Goal: Task Accomplishment & Management: Complete application form

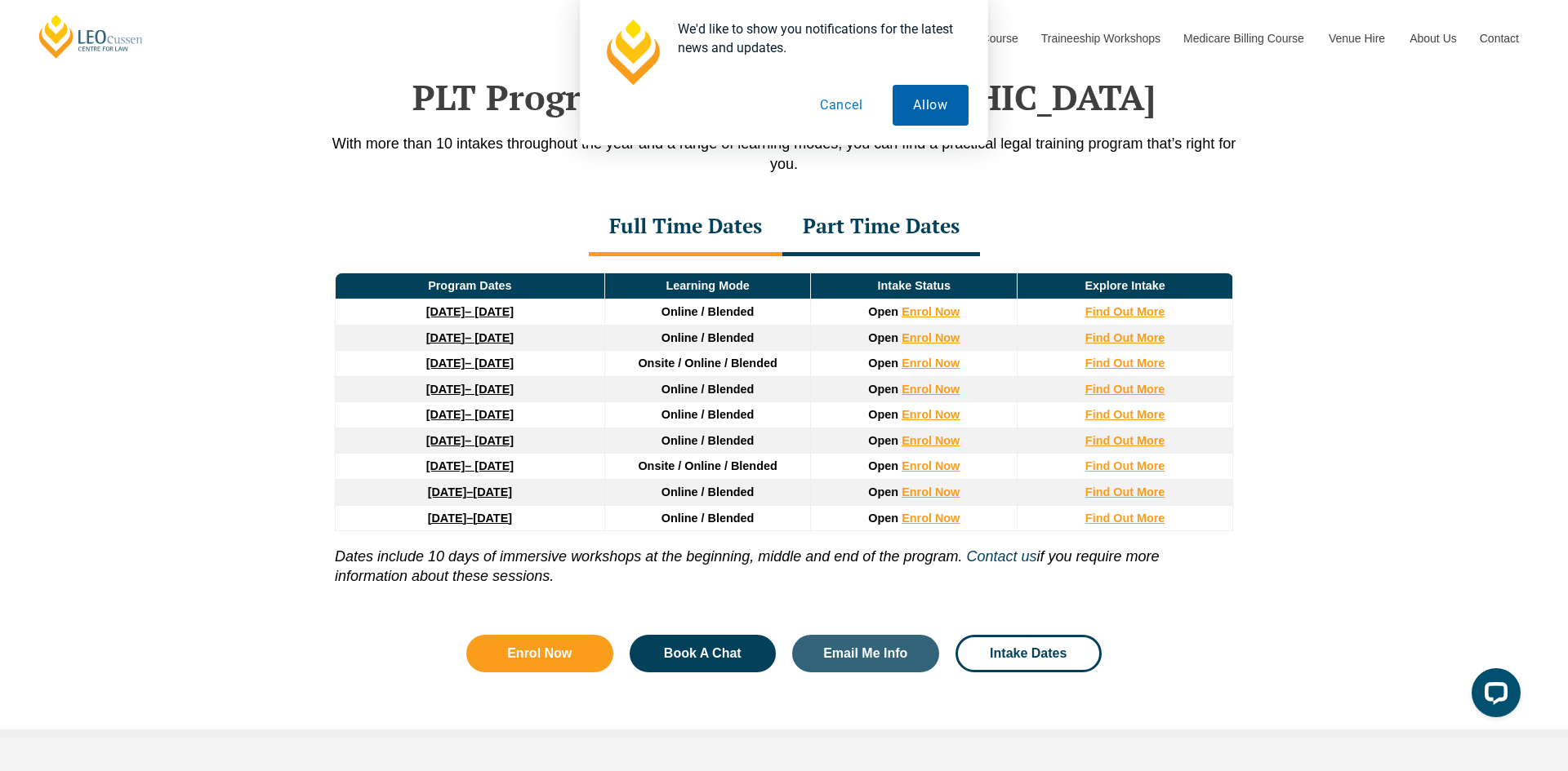
click at [926, 99] on button "Allow" at bounding box center [930, 105] width 76 height 41
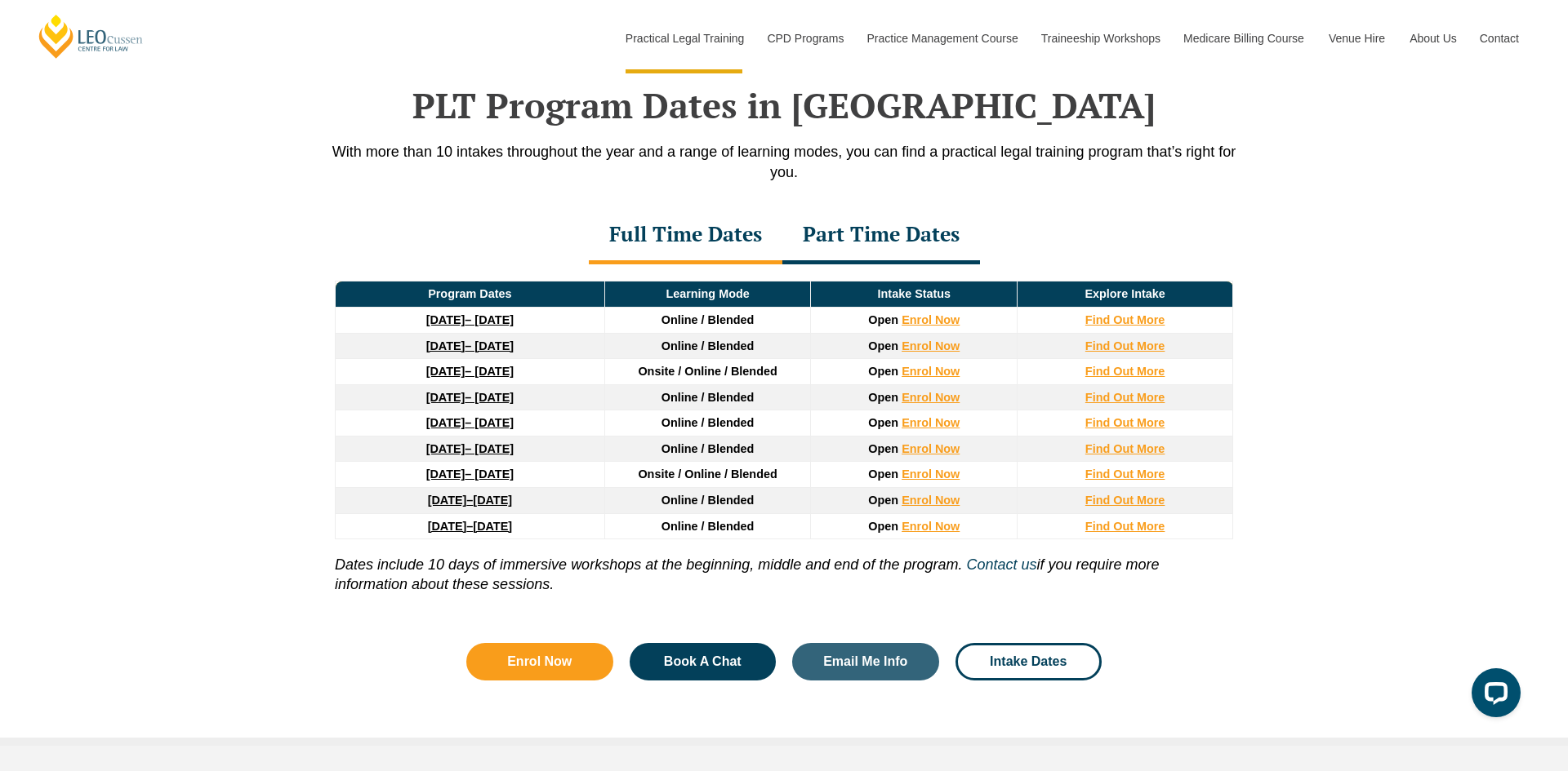
scroll to position [2130, 0]
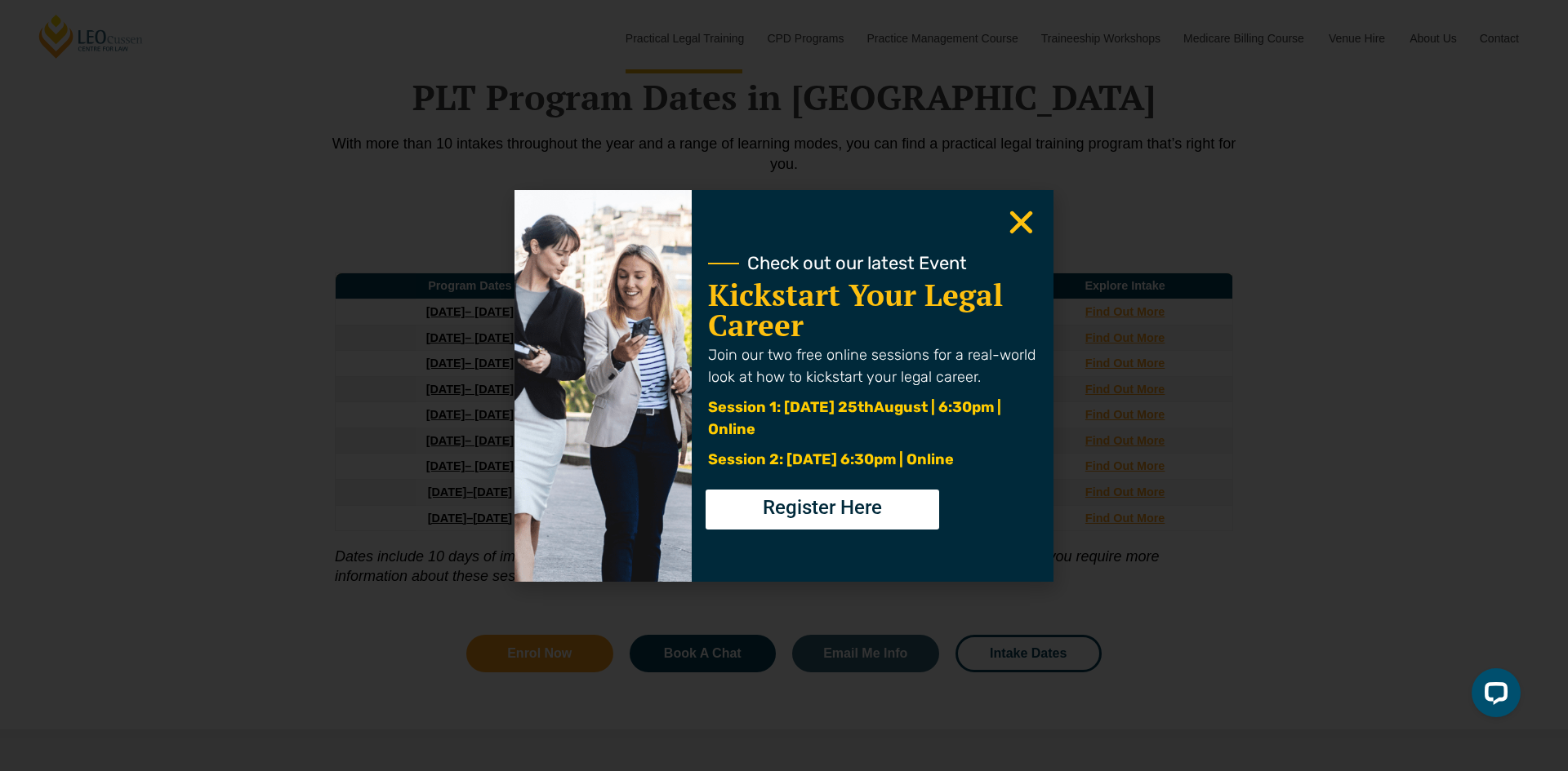
click at [1033, 221] on icon "Close" at bounding box center [1021, 222] width 32 height 32
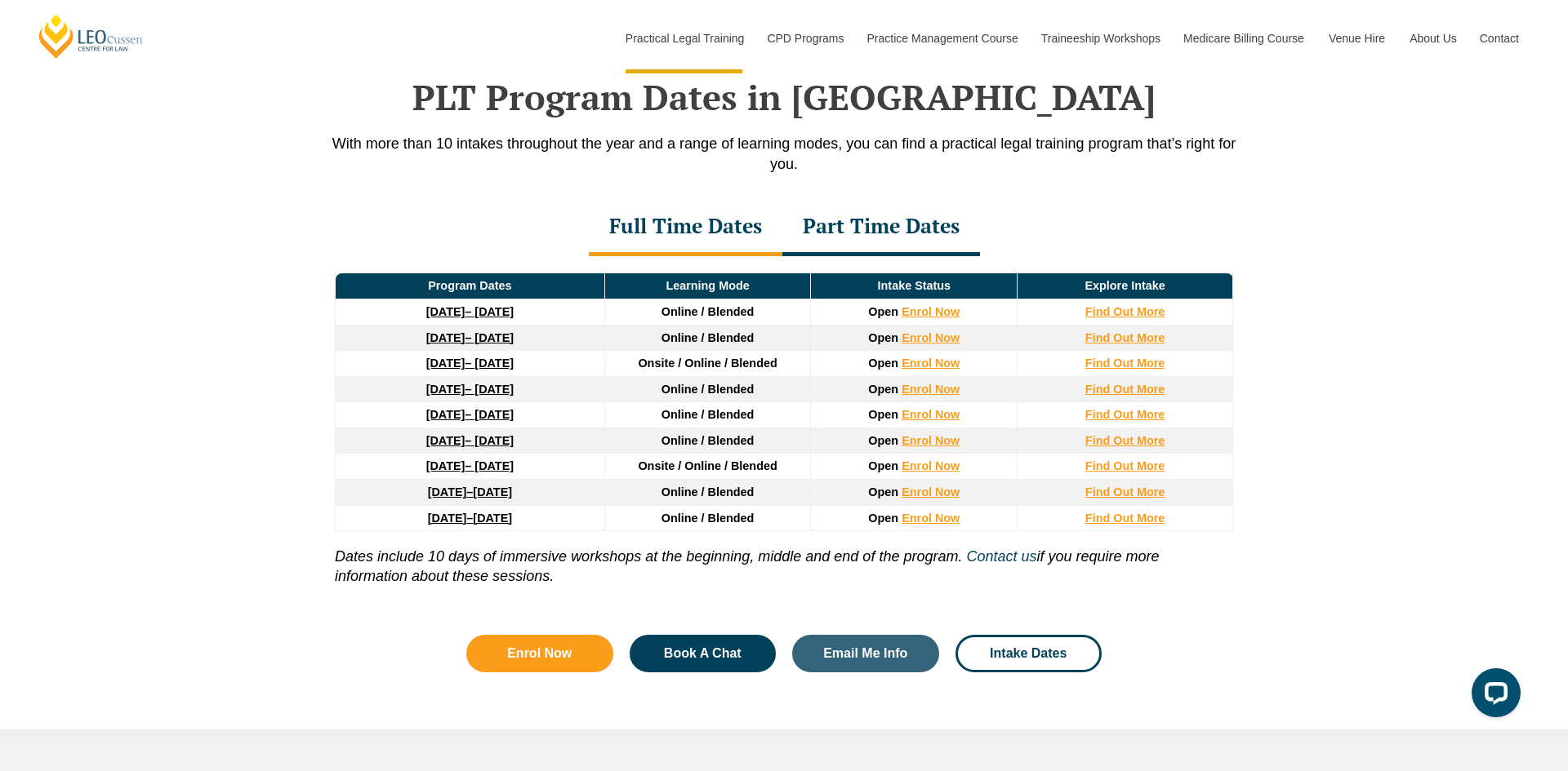
click at [1022, 219] on div "Full Time Dates Part Time Dates" at bounding box center [784, 228] width 931 height 57
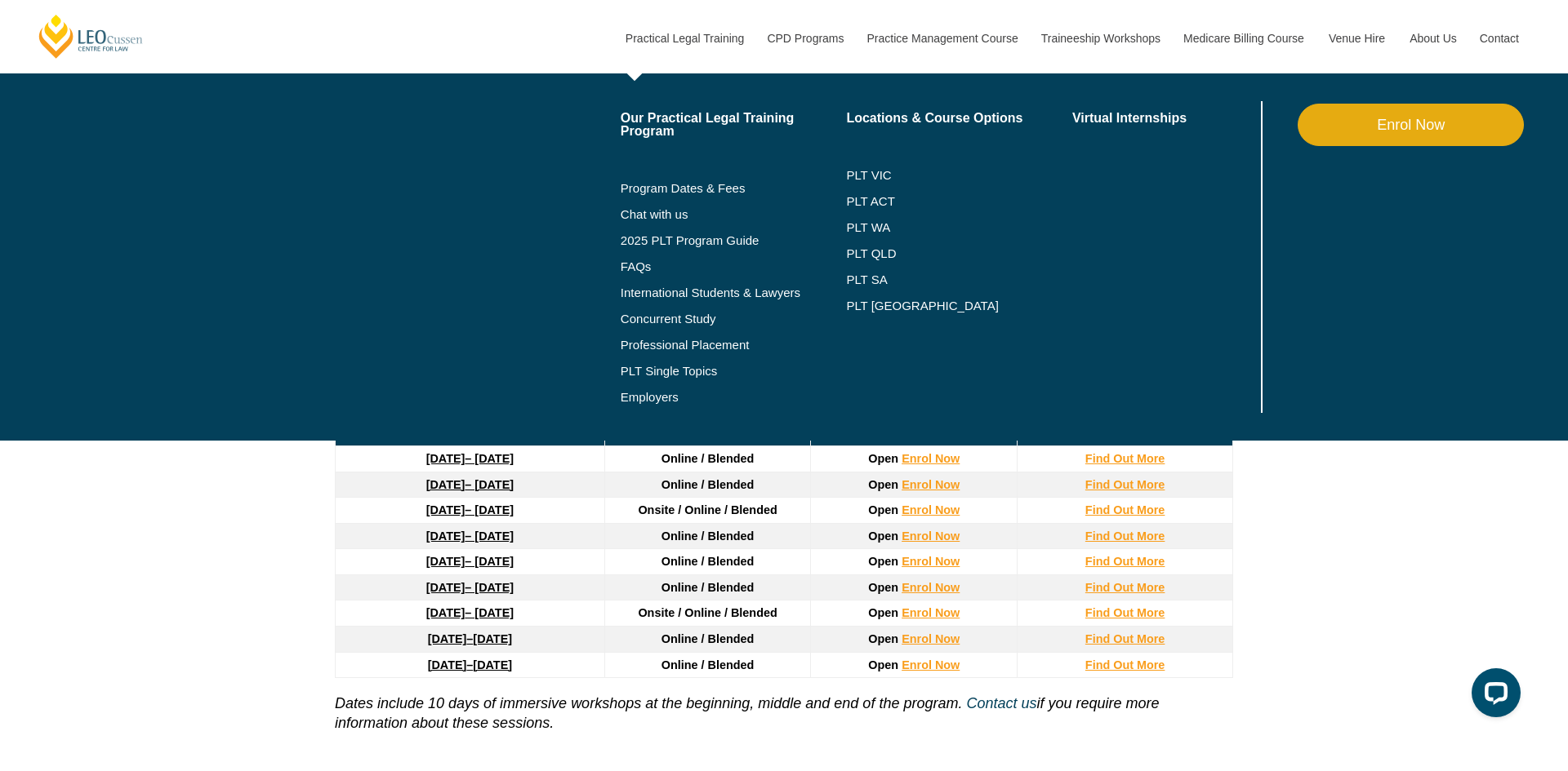
scroll to position [1977, 0]
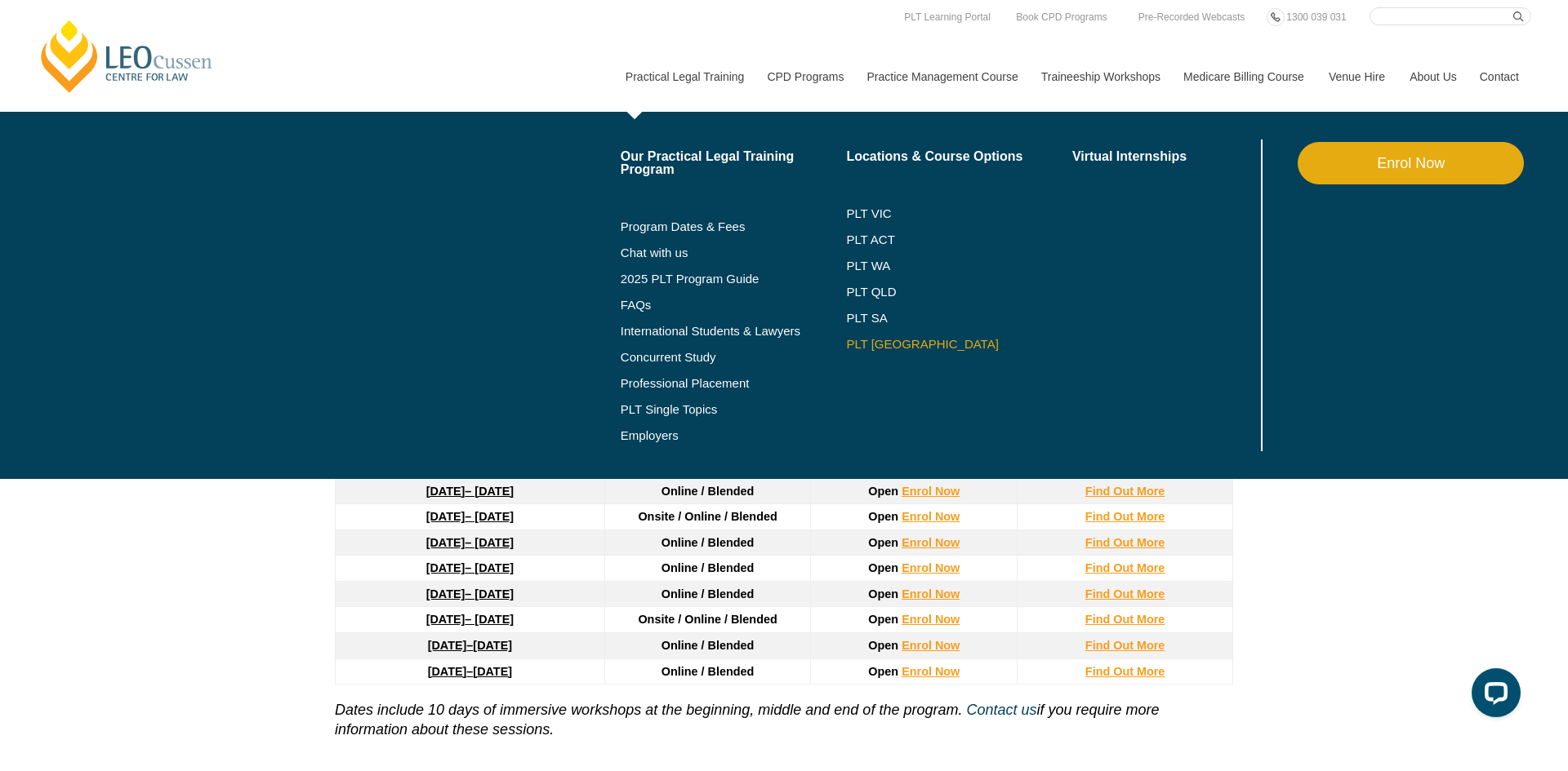
click at [861, 342] on link "PLT [GEOGRAPHIC_DATA]" at bounding box center [959, 344] width 226 height 13
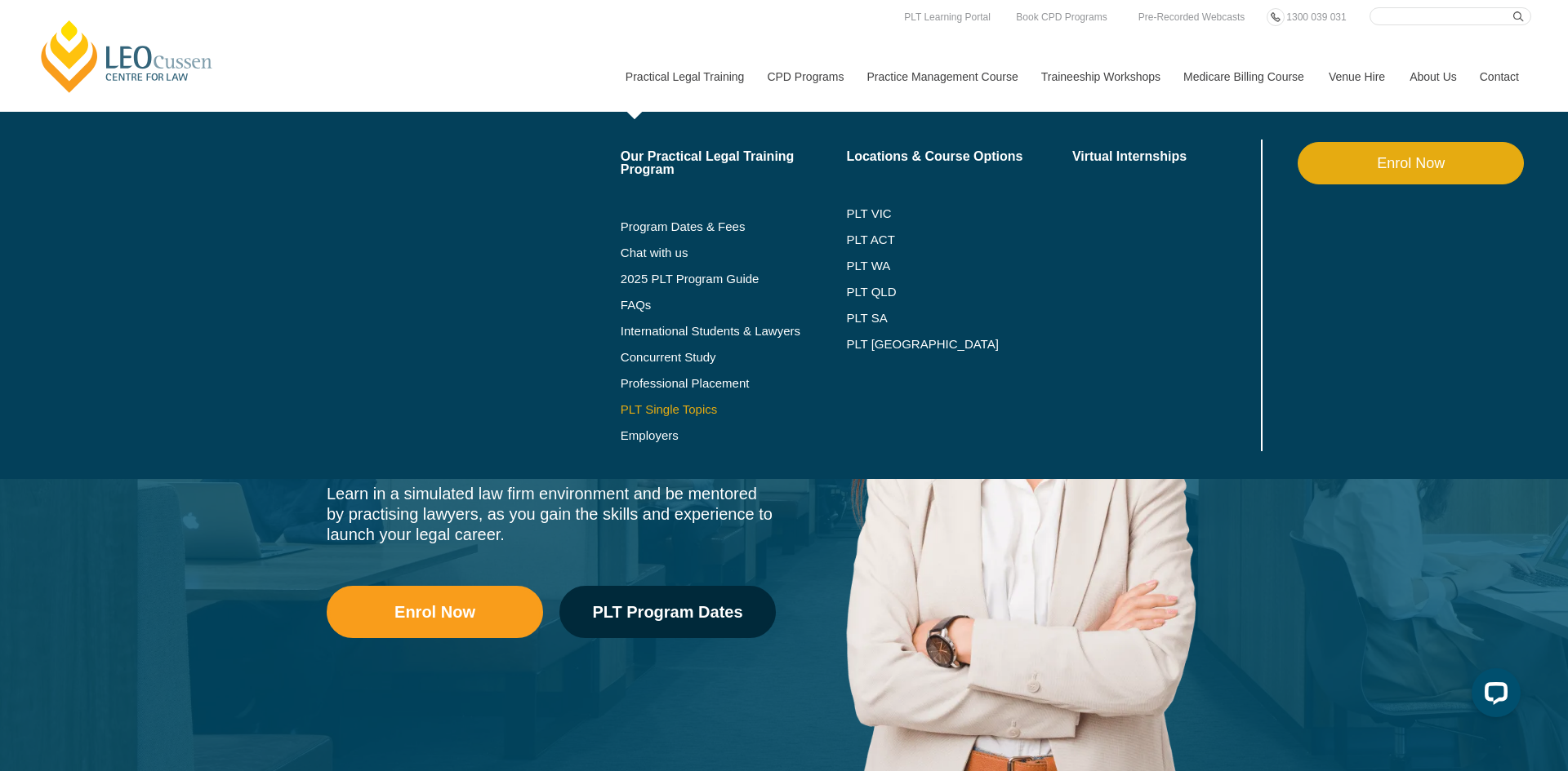
click at [662, 408] on link "PLT Single Topics" at bounding box center [733, 410] width 226 height 13
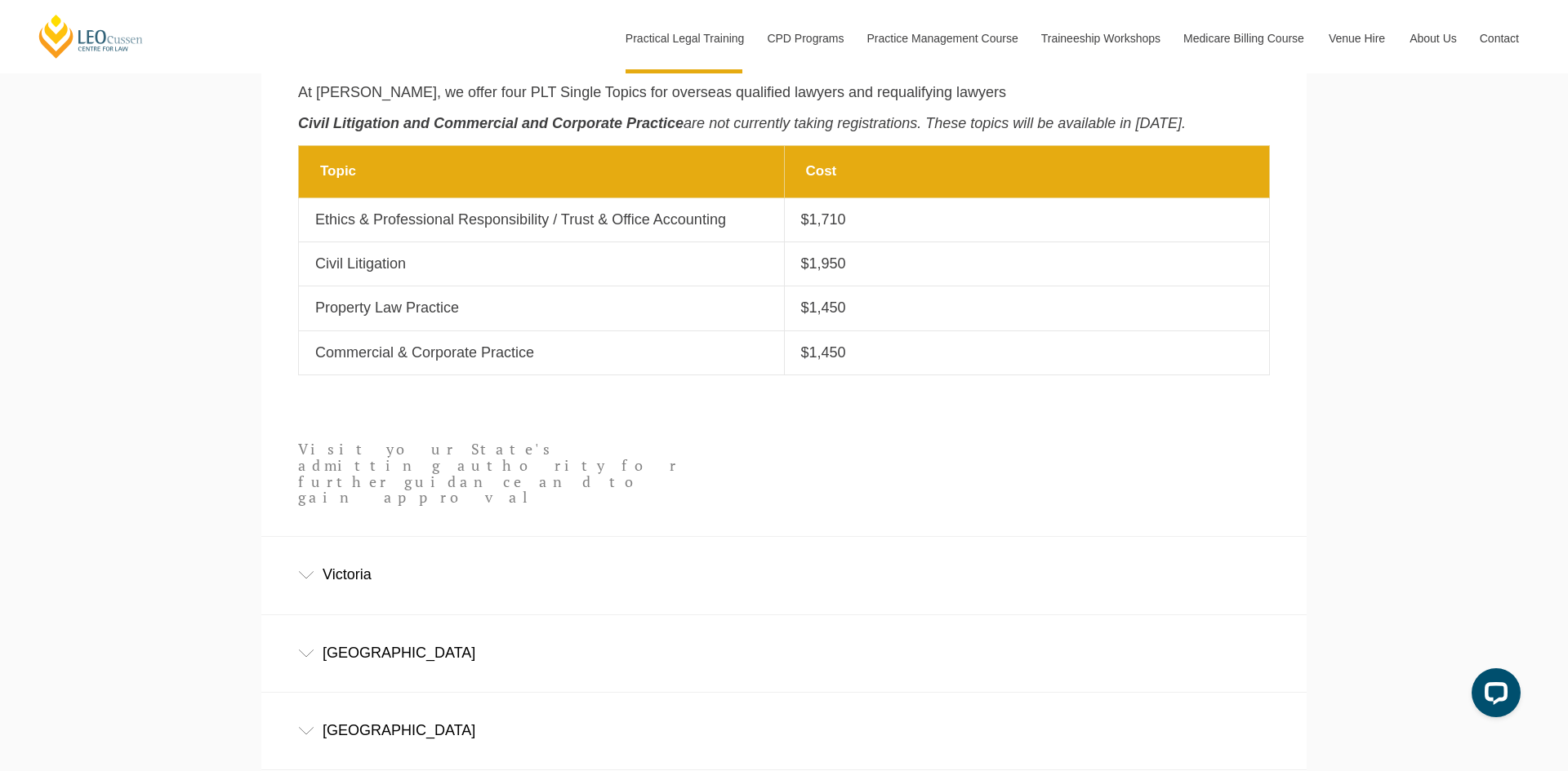
scroll to position [892, 0]
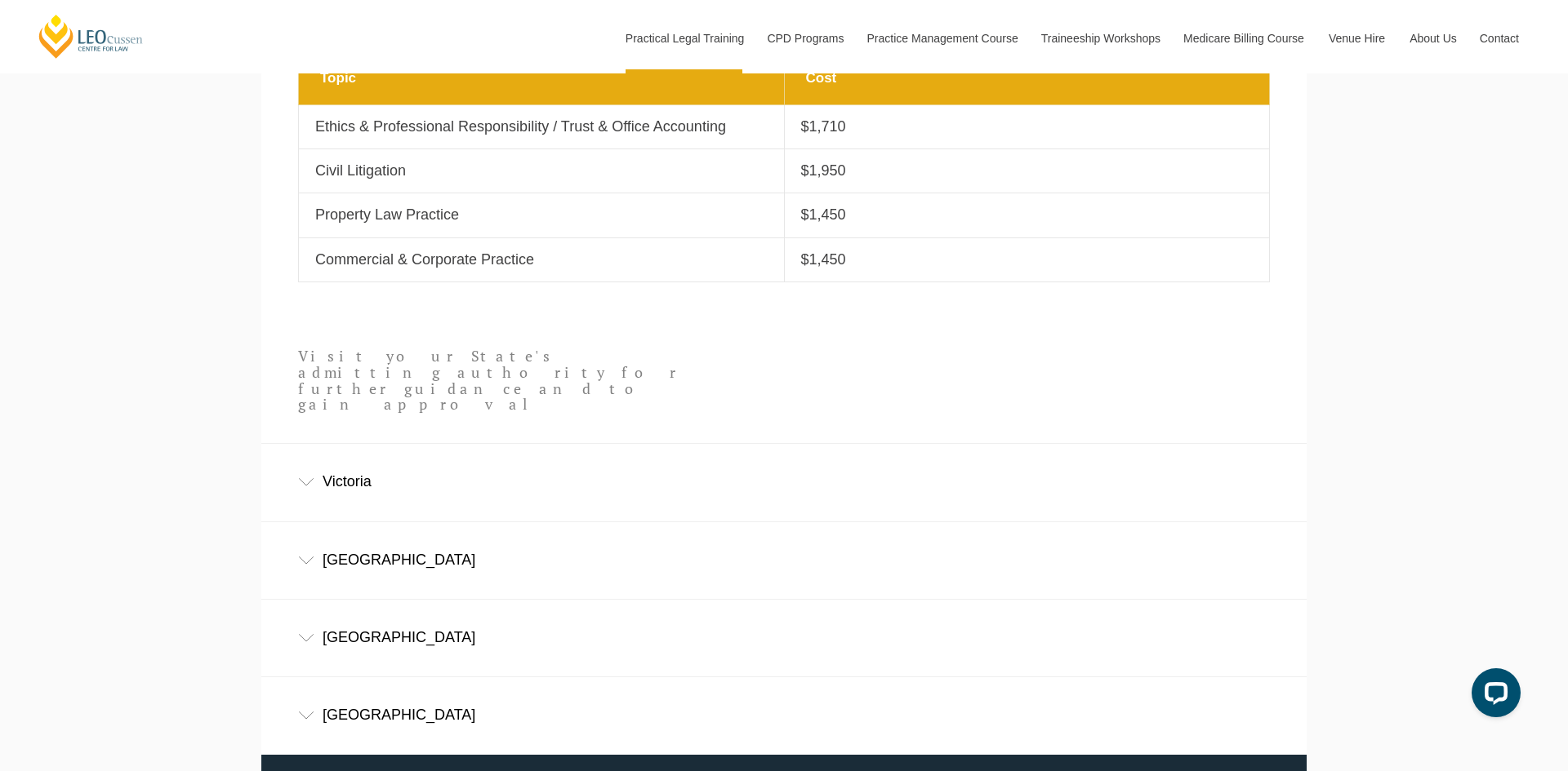
click at [437, 546] on div "New South Wales" at bounding box center [784, 560] width 1045 height 76
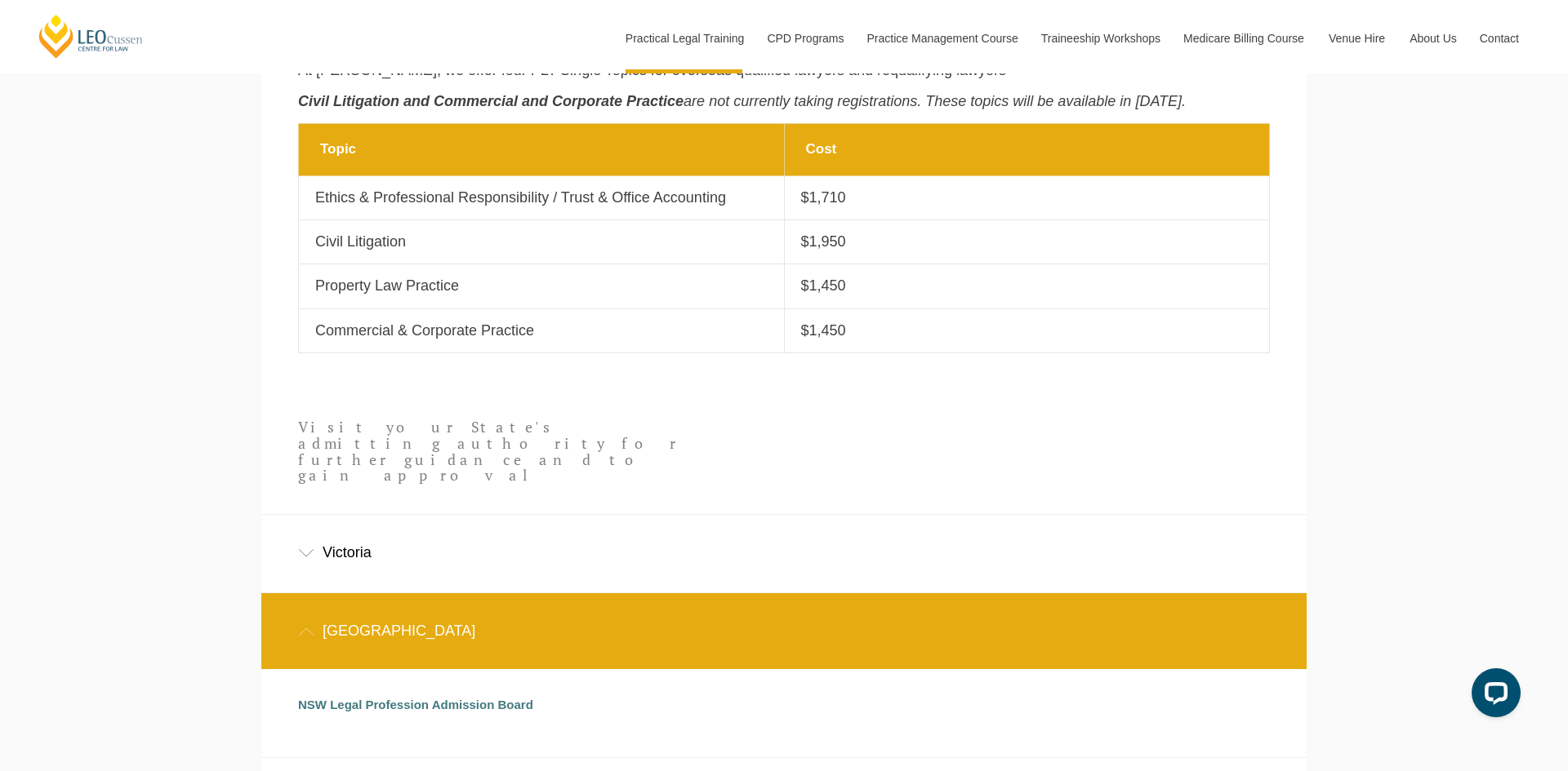
scroll to position [0, 0]
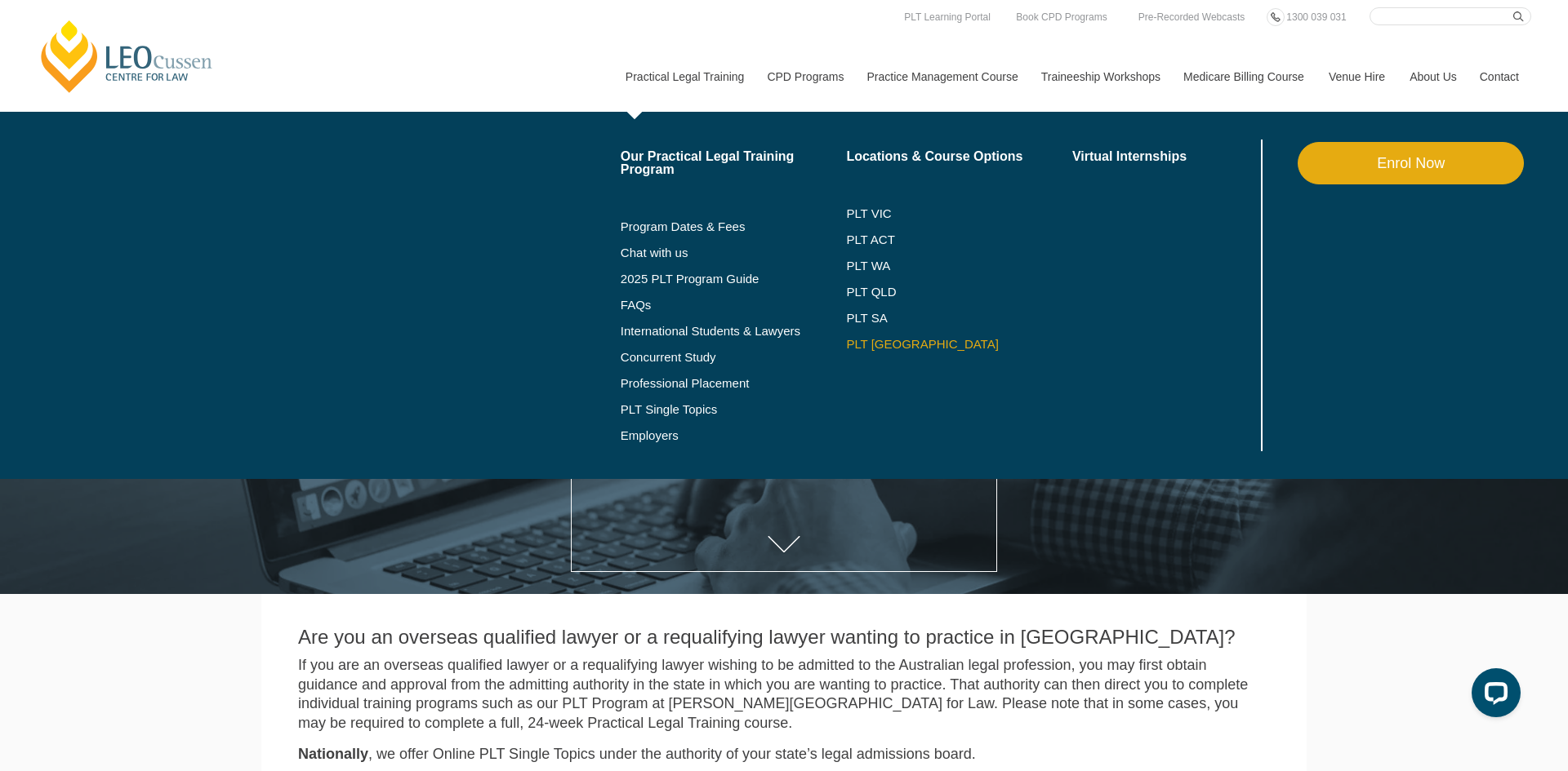
click at [863, 342] on link "PLT [GEOGRAPHIC_DATA]" at bounding box center [959, 344] width 226 height 13
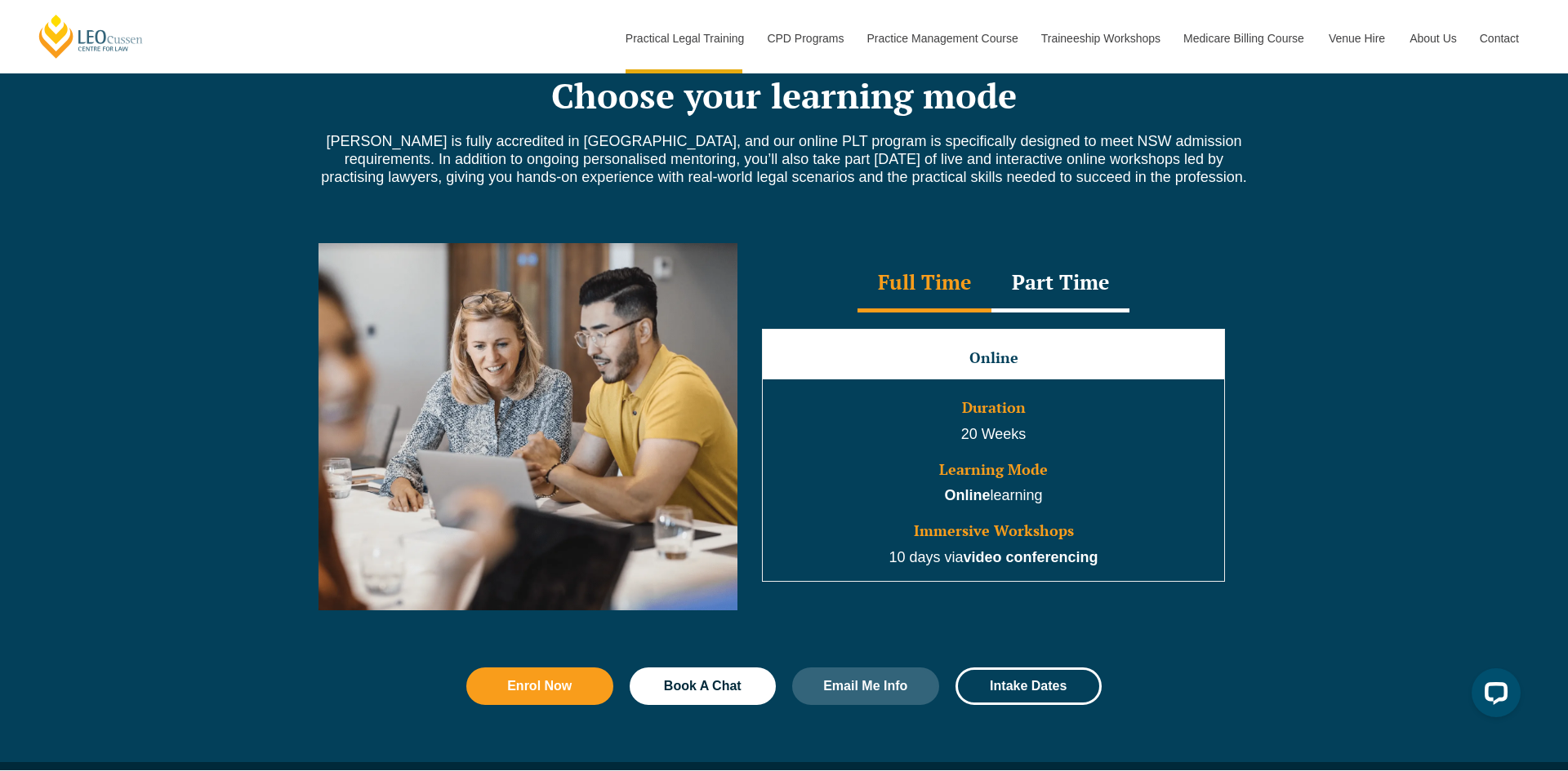
scroll to position [1367, 0]
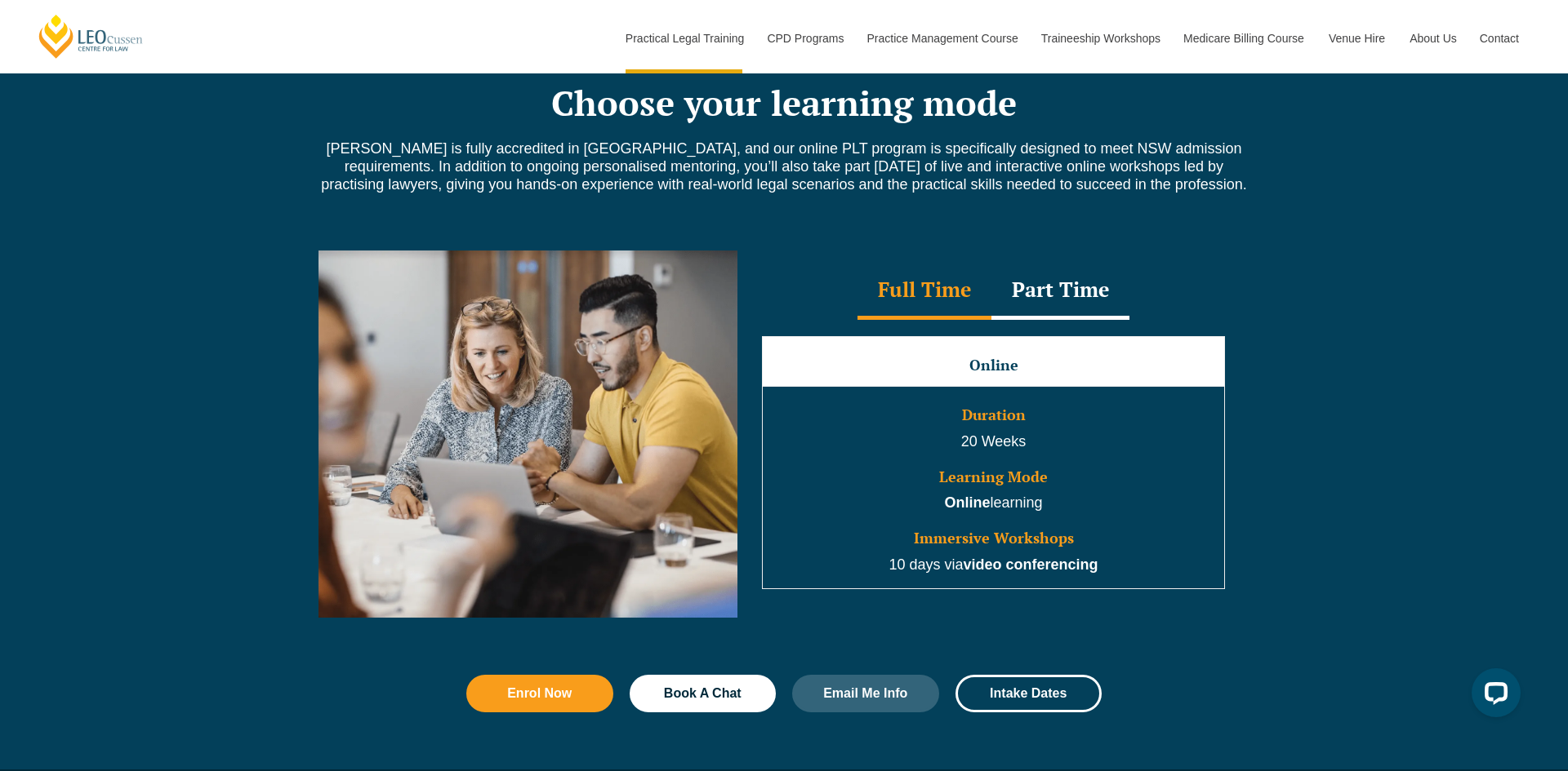
click at [1087, 301] on div "Part Time" at bounding box center [1061, 291] width 138 height 57
click at [930, 295] on div "Full Time" at bounding box center [925, 291] width 134 height 57
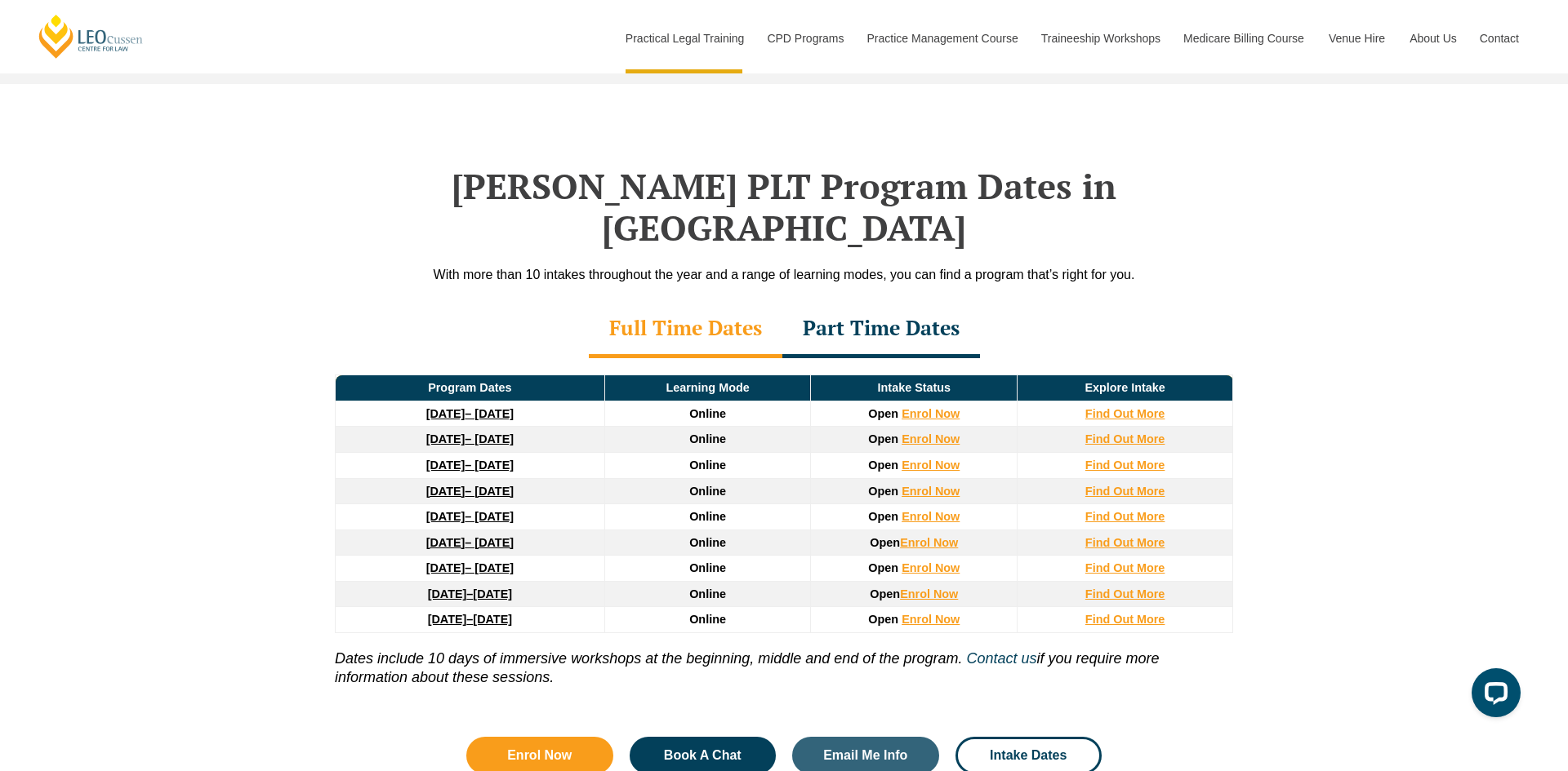
scroll to position [2267, 0]
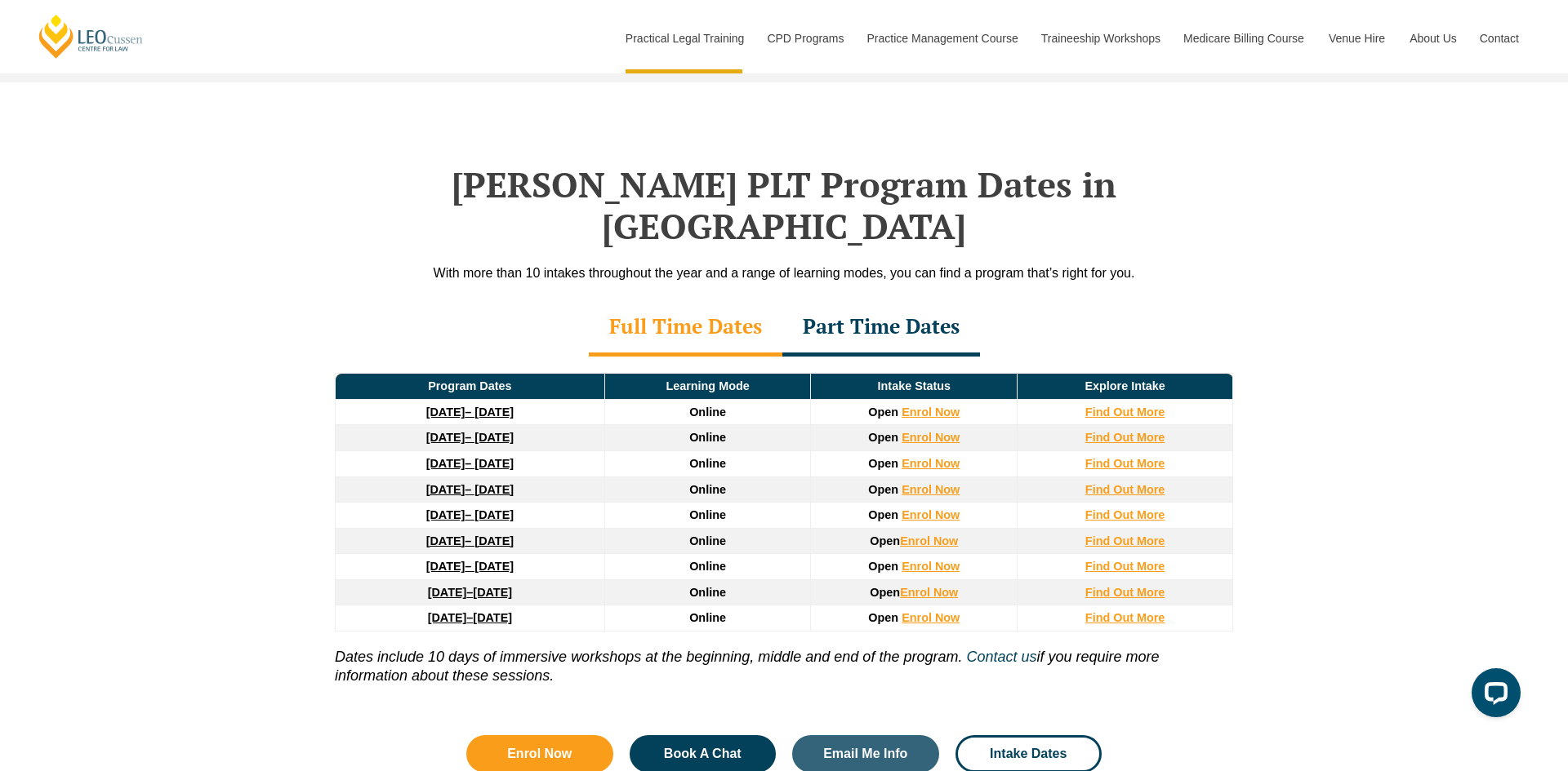
click at [895, 300] on div "Part Time Dates" at bounding box center [881, 328] width 198 height 57
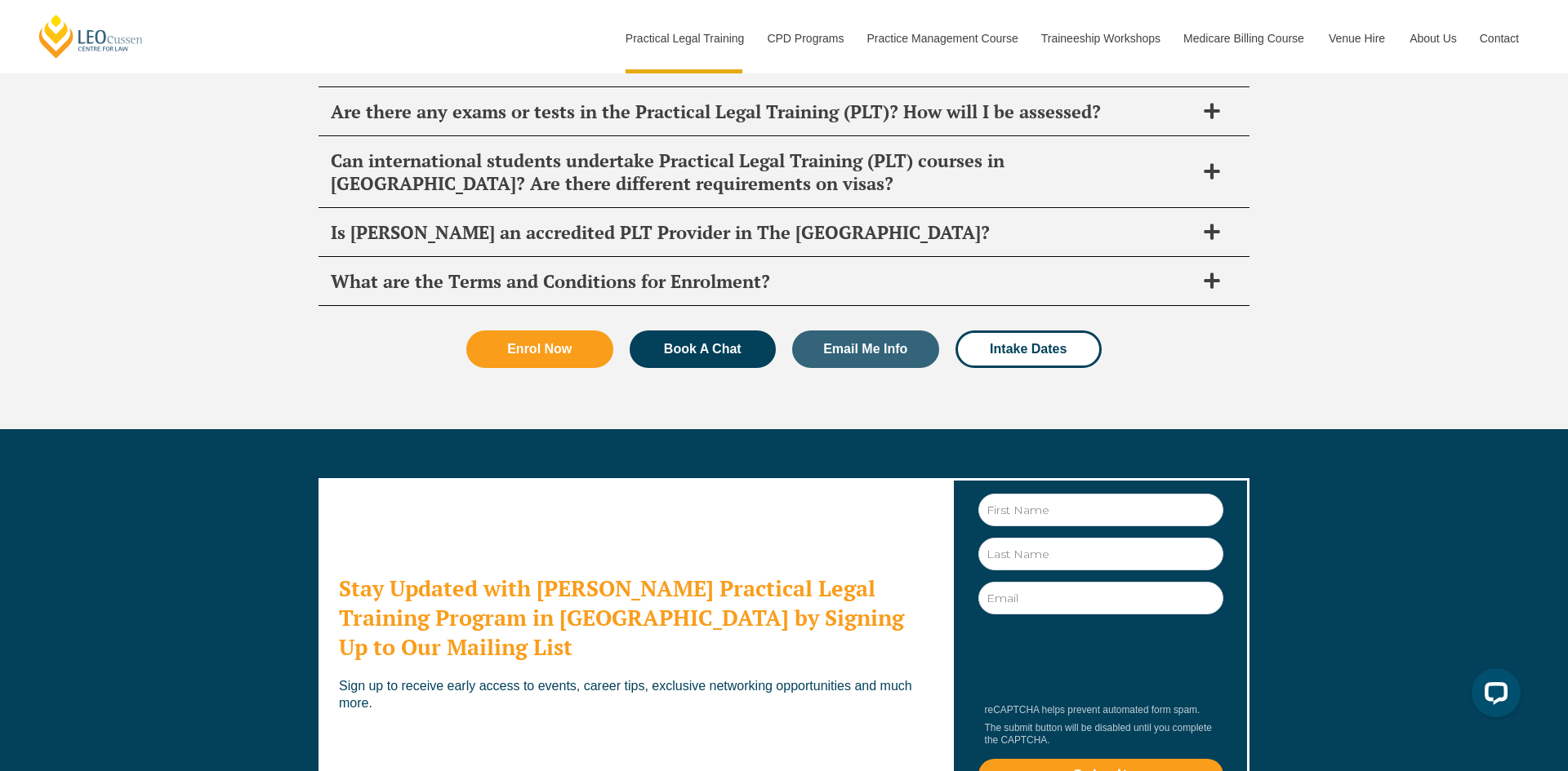
scroll to position [9087, 0]
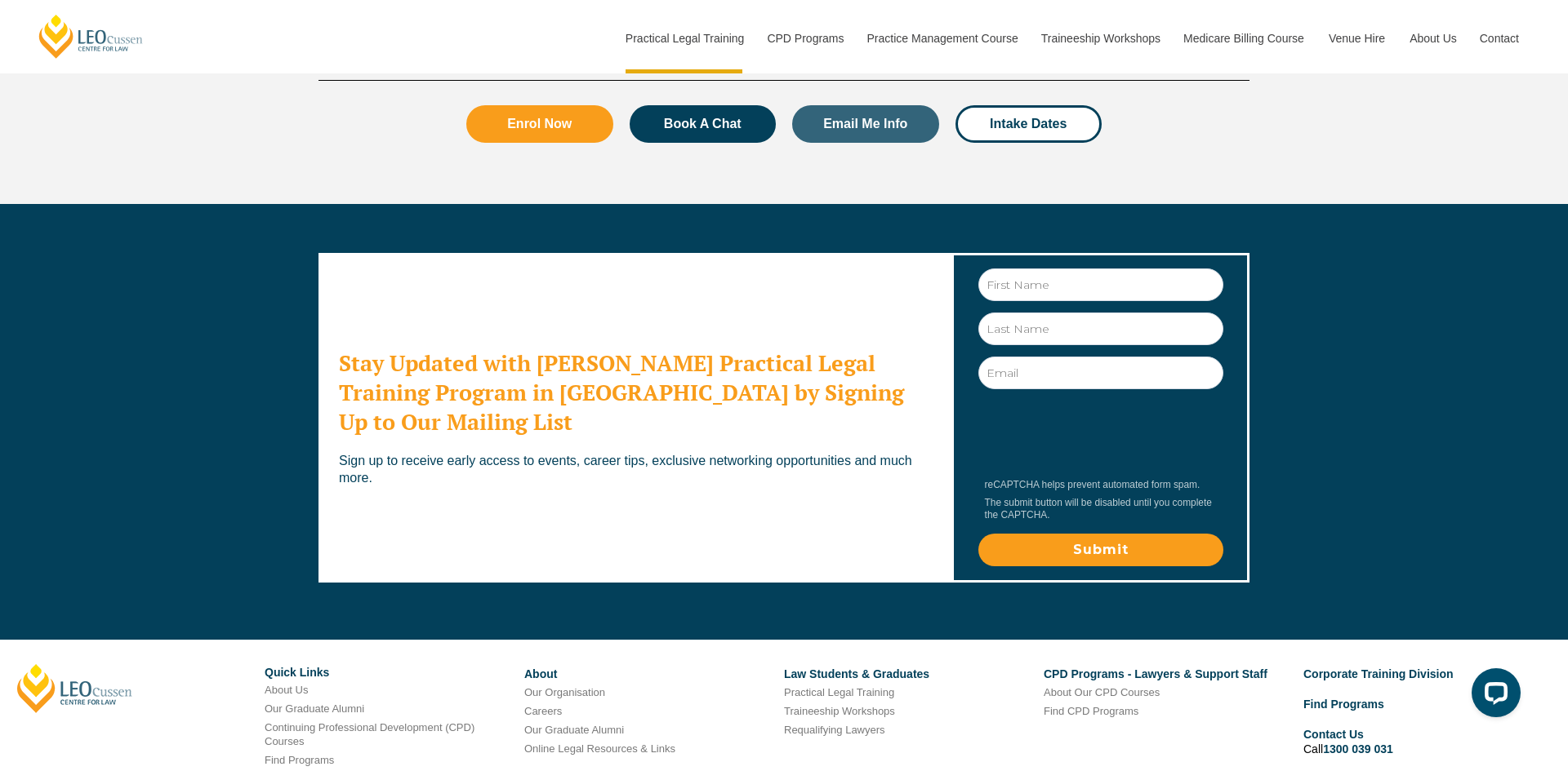
click at [279, 771] on link "Contact" at bounding box center [283, 779] width 37 height 12
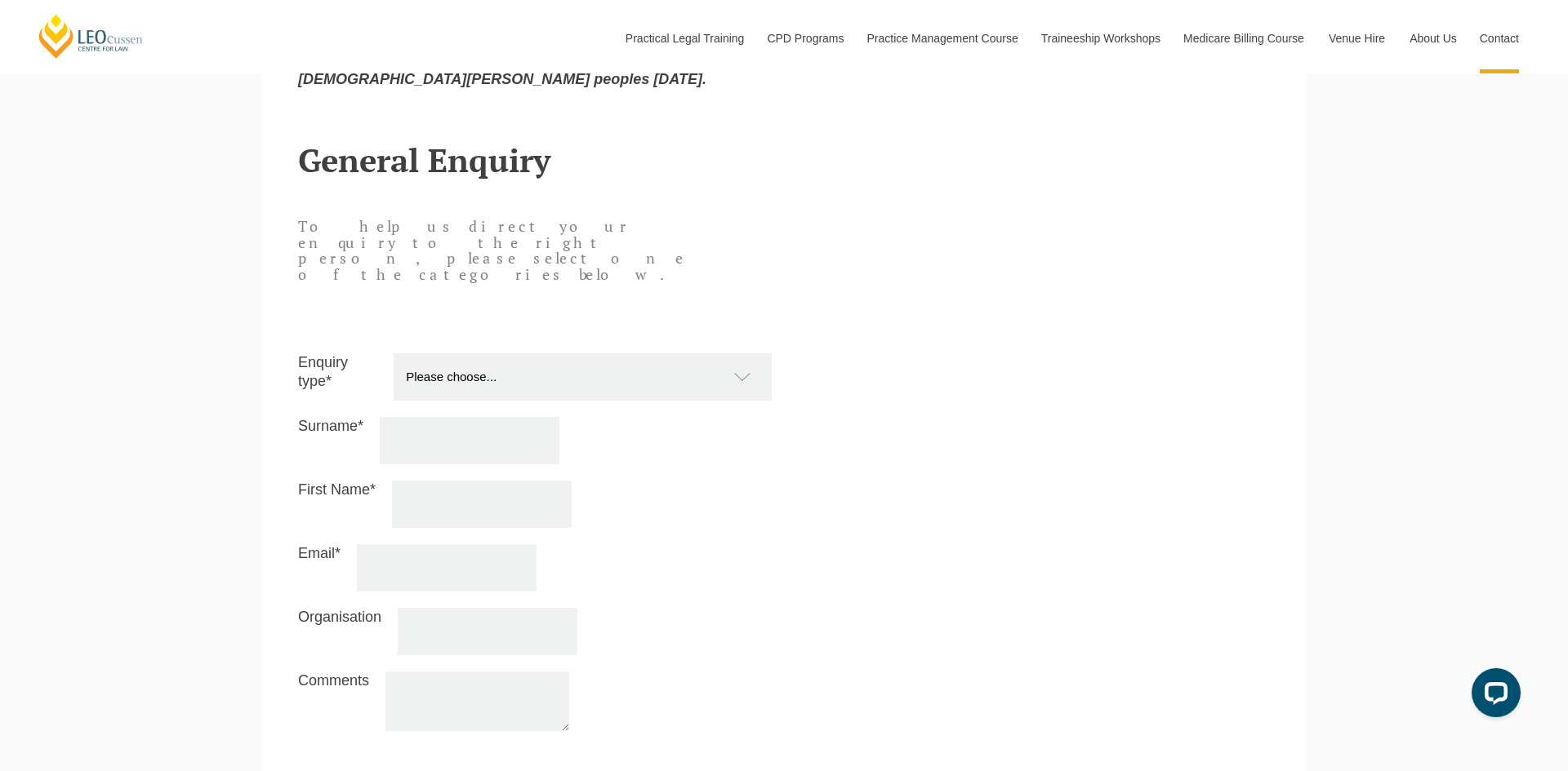
scroll to position [1373, 0]
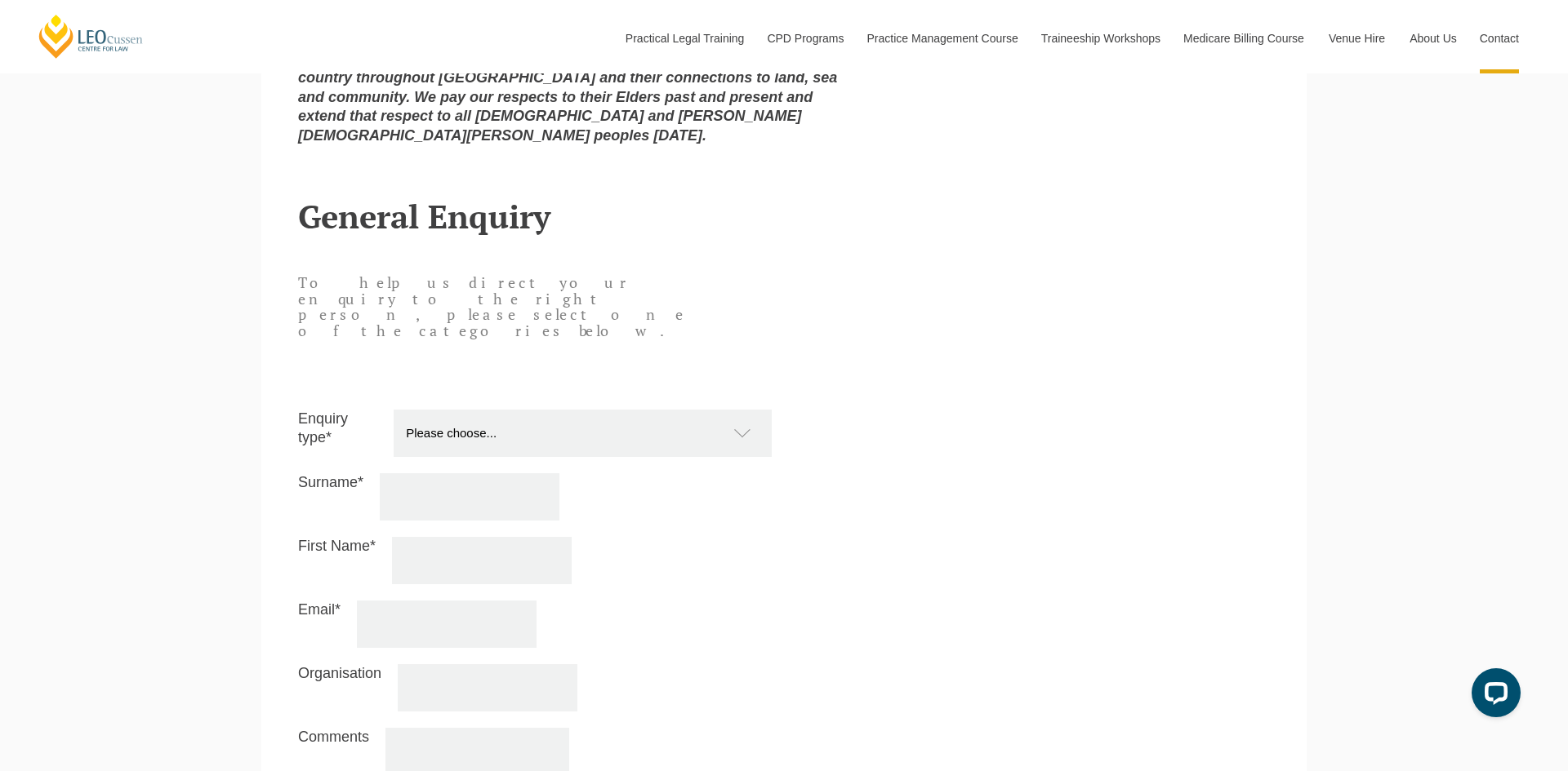
click at [723, 410] on select "Please choose... Practical Training Course (Onsite and Online) Supervised Legal…" at bounding box center [590, 433] width 395 height 47
select select "PTC Onsite and Online"
click at [395, 410] on select "Please choose... Practical Training Course (Onsite and Online) Supervised Legal…" at bounding box center [590, 433] width 395 height 47
click at [551, 473] on input "Surname*" at bounding box center [469, 497] width 180 height 47
type input "Hedderwick"
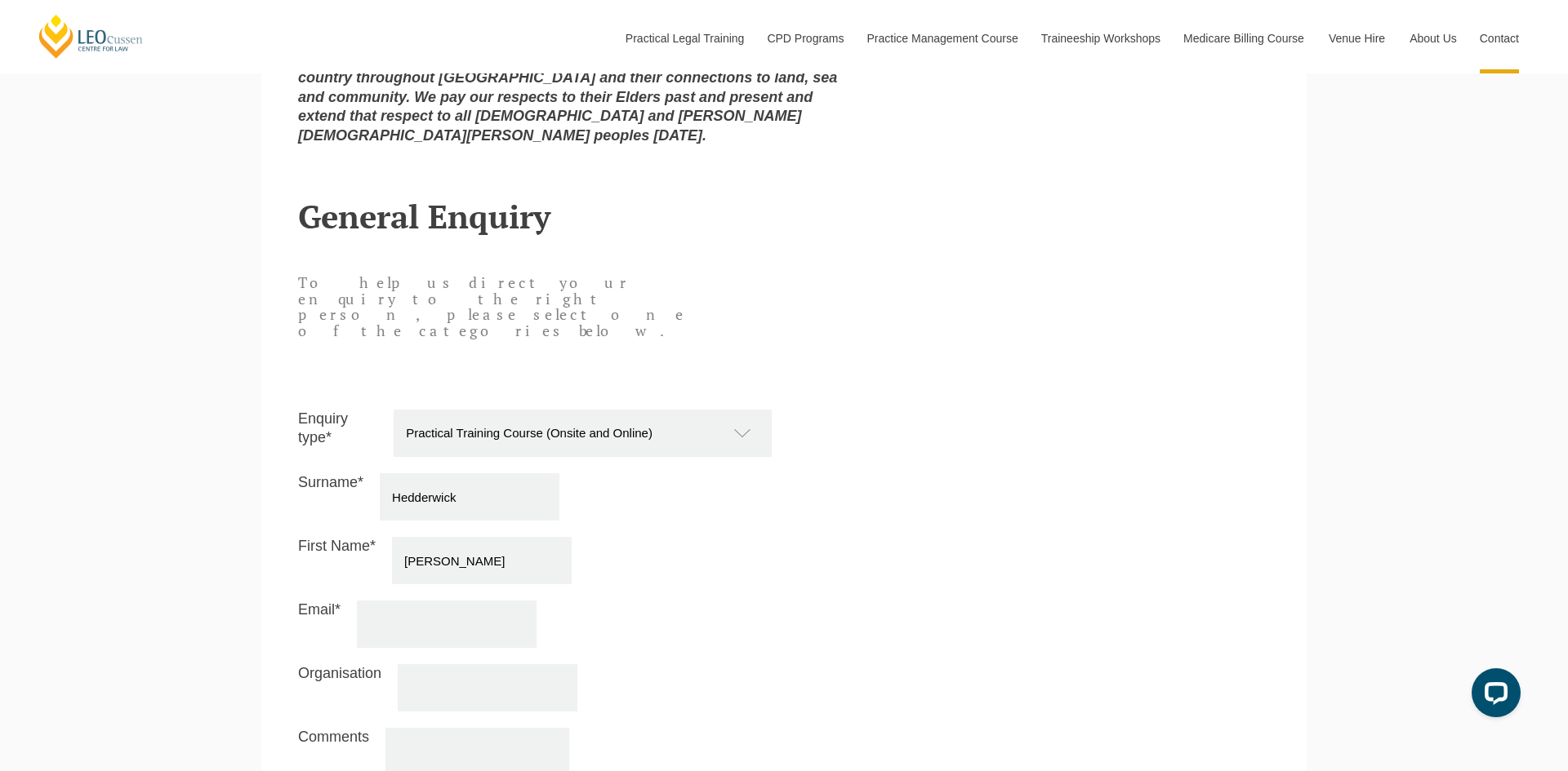
type input "Maddie"
type input "maddiehedderwick@outlook.com"
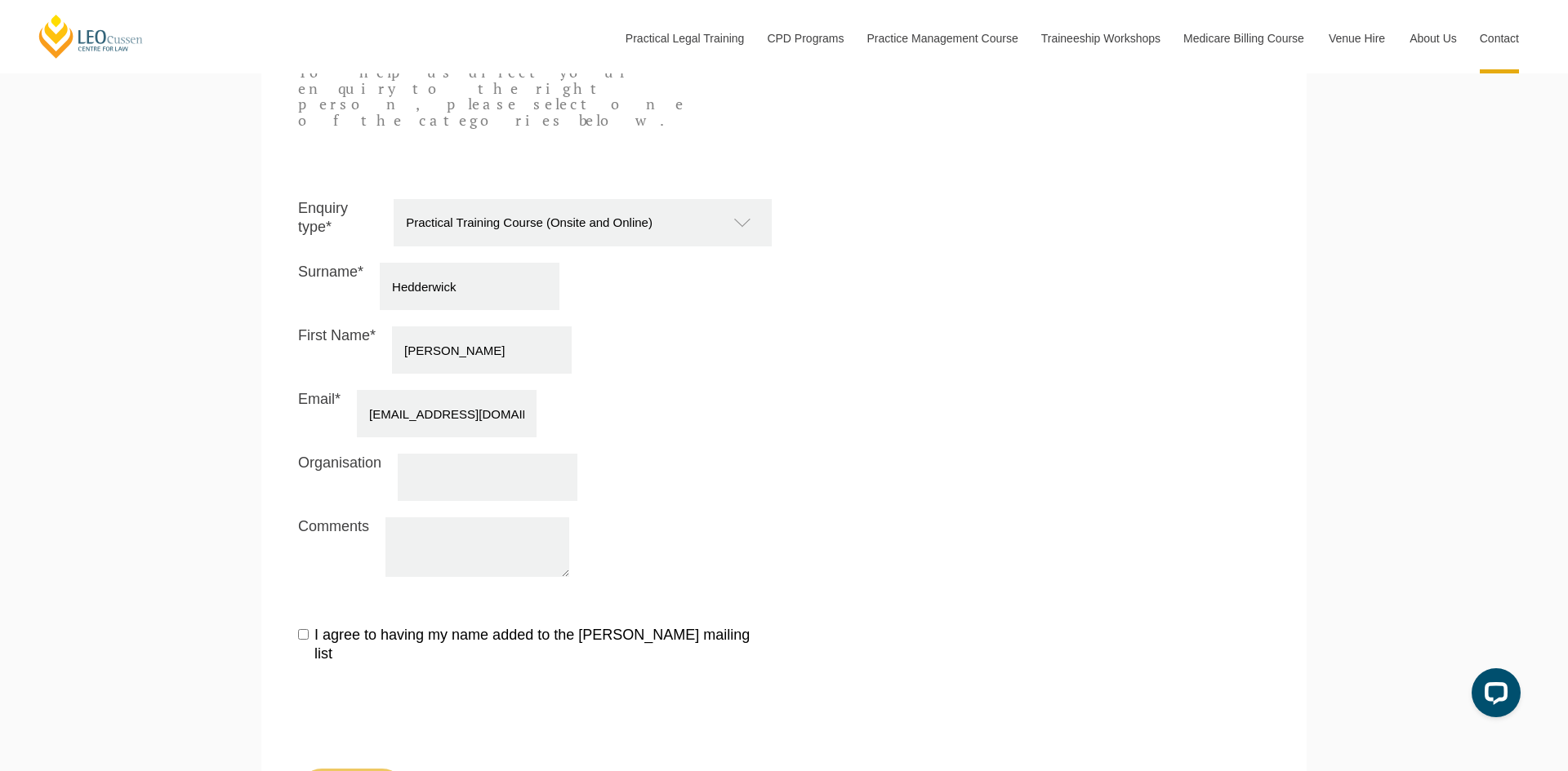
scroll to position [1591, 0]
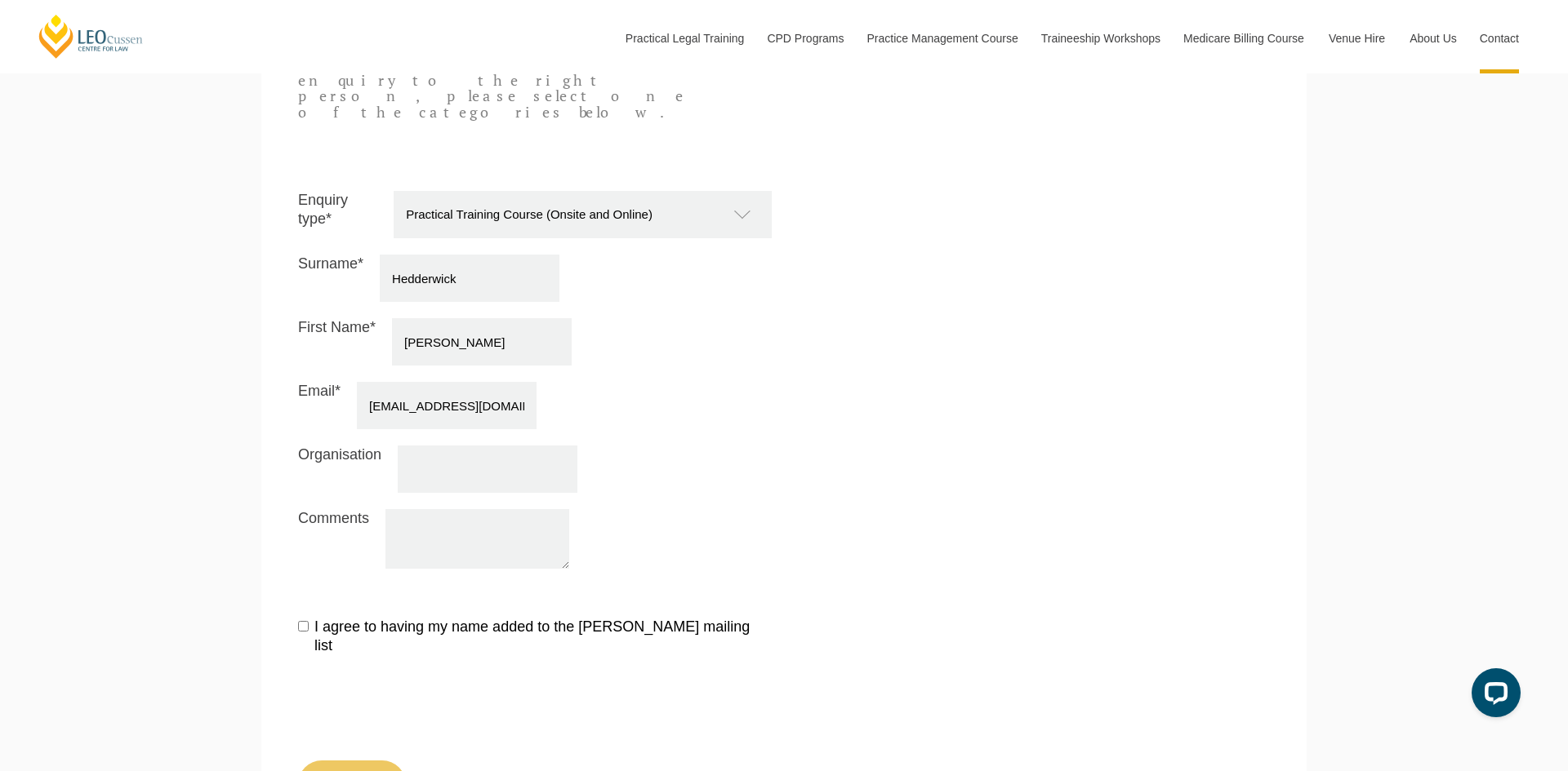
click at [467, 509] on textarea "Comments" at bounding box center [477, 538] width 184 height 60
type textarea "H"
type input "Fragomen"
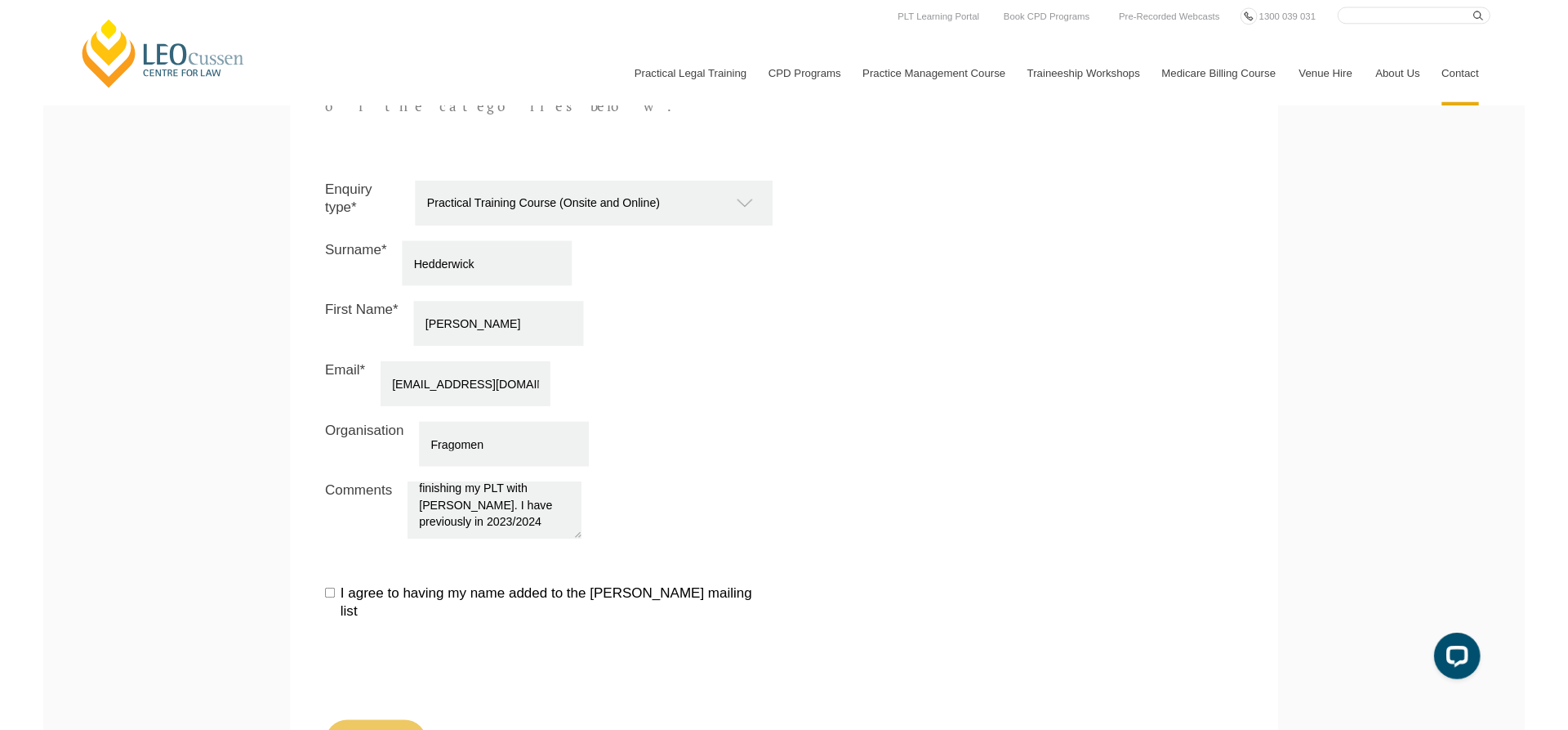
scroll to position [55, 0]
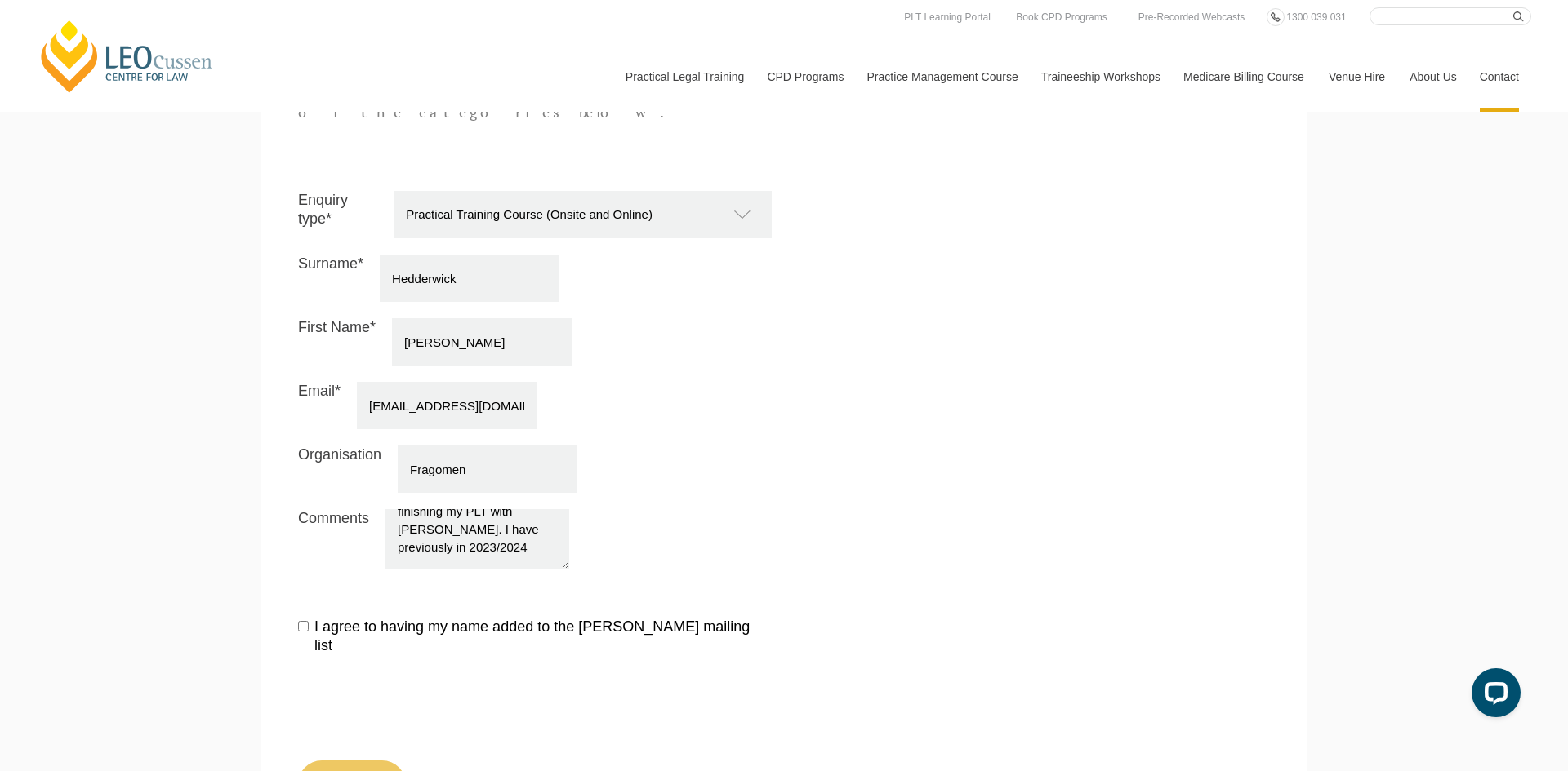
click at [771, 439] on div "Enquiry type* Please choose... Practical Training Course (Onsite and Online) Su…" at bounding box center [535, 388] width 498 height 394
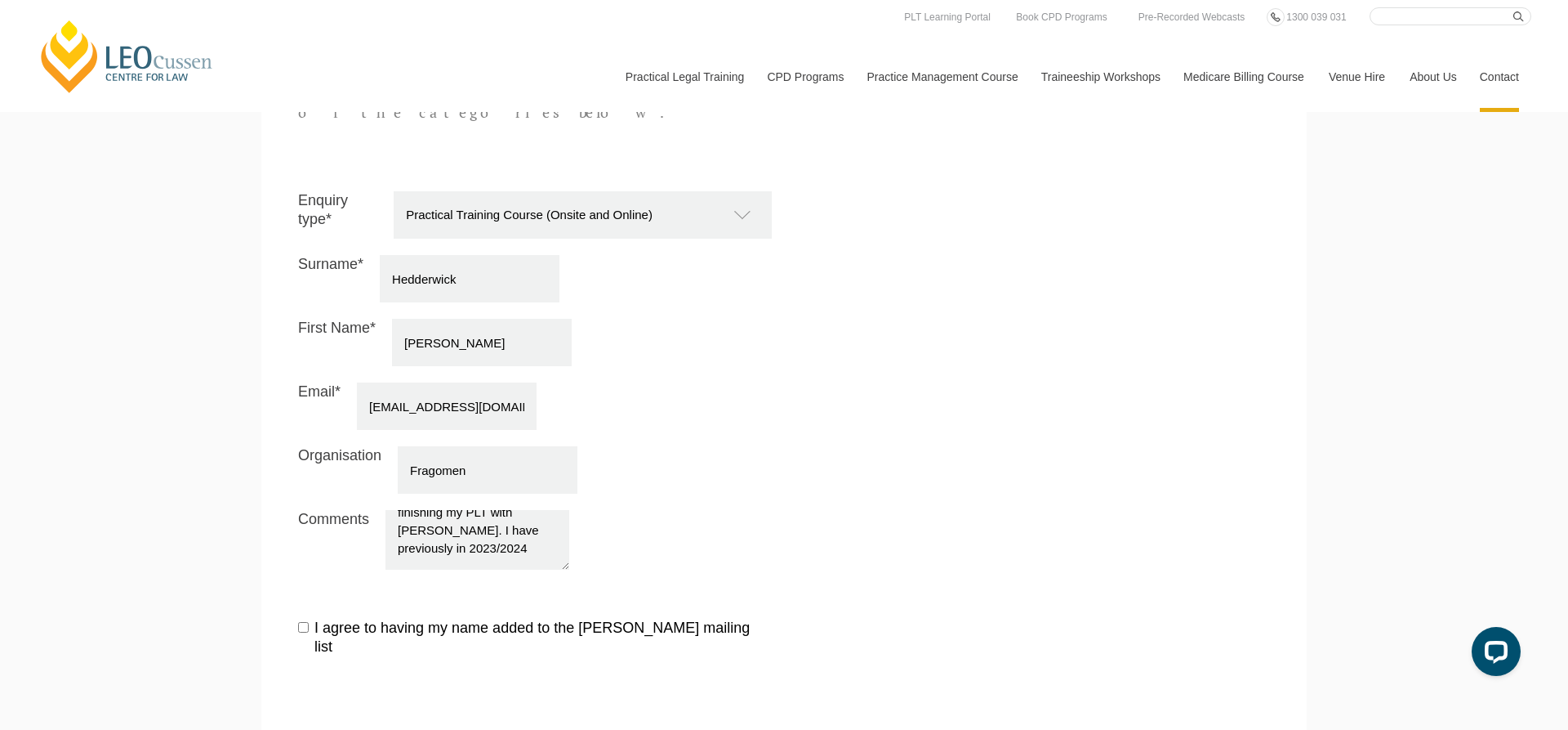
click at [480, 509] on textarea "Hello, I wanted to enquire about the possibilities of finishing my PLT with Leo…" at bounding box center [477, 539] width 184 height 60
click at [497, 520] on textarea "Hello, I wanted to enquire about the possibilities of finishing my PLT with Leo…" at bounding box center [477, 539] width 184 height 60
click at [476, 511] on textarea "Hello, I wanted to enquire about the possibilities of finishing my PLT with Leo…" at bounding box center [477, 539] width 184 height 60
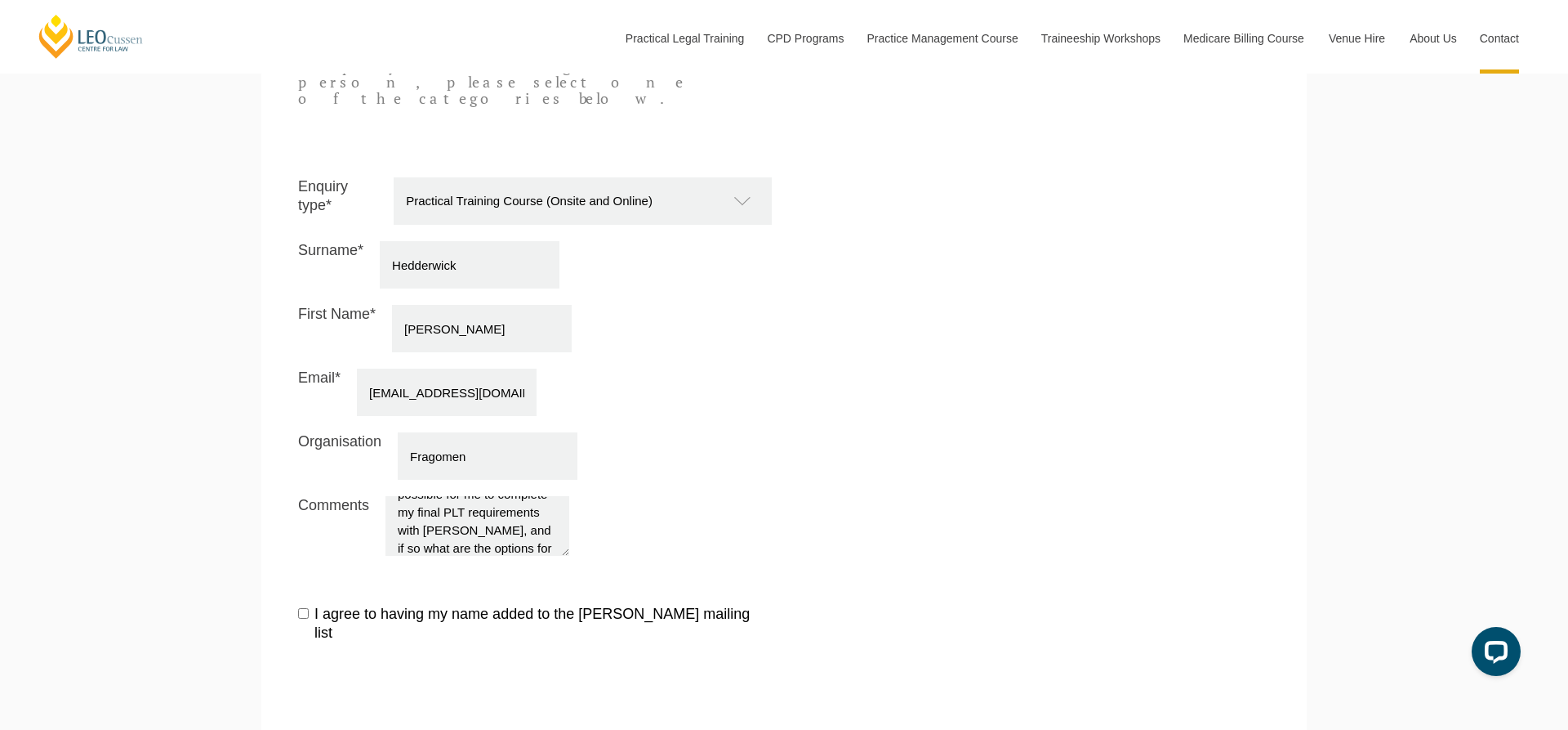
scroll to position [347, 0]
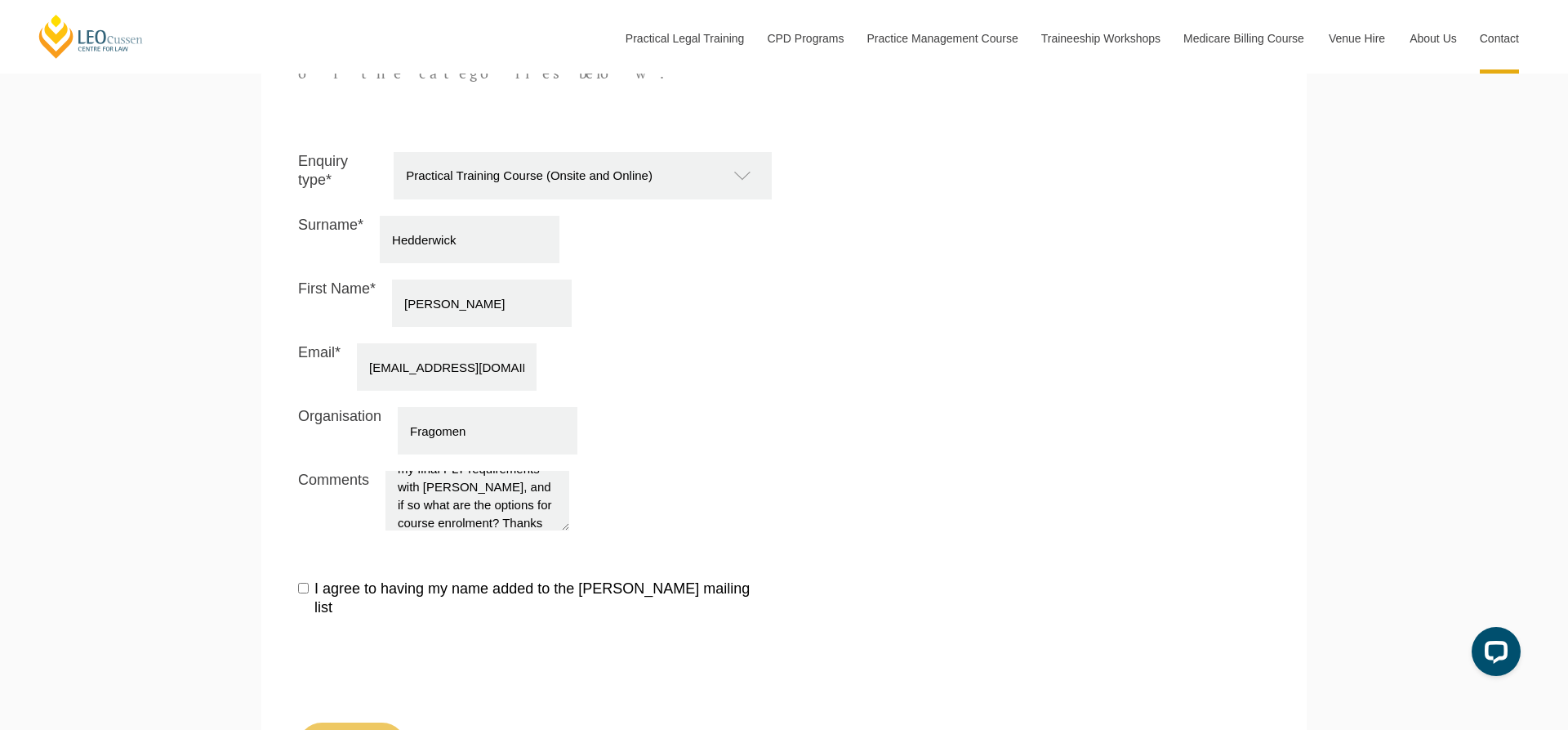
type textarea "Hello, I wanted to enquire about the possibilities of finishing my PLT with Leo…"
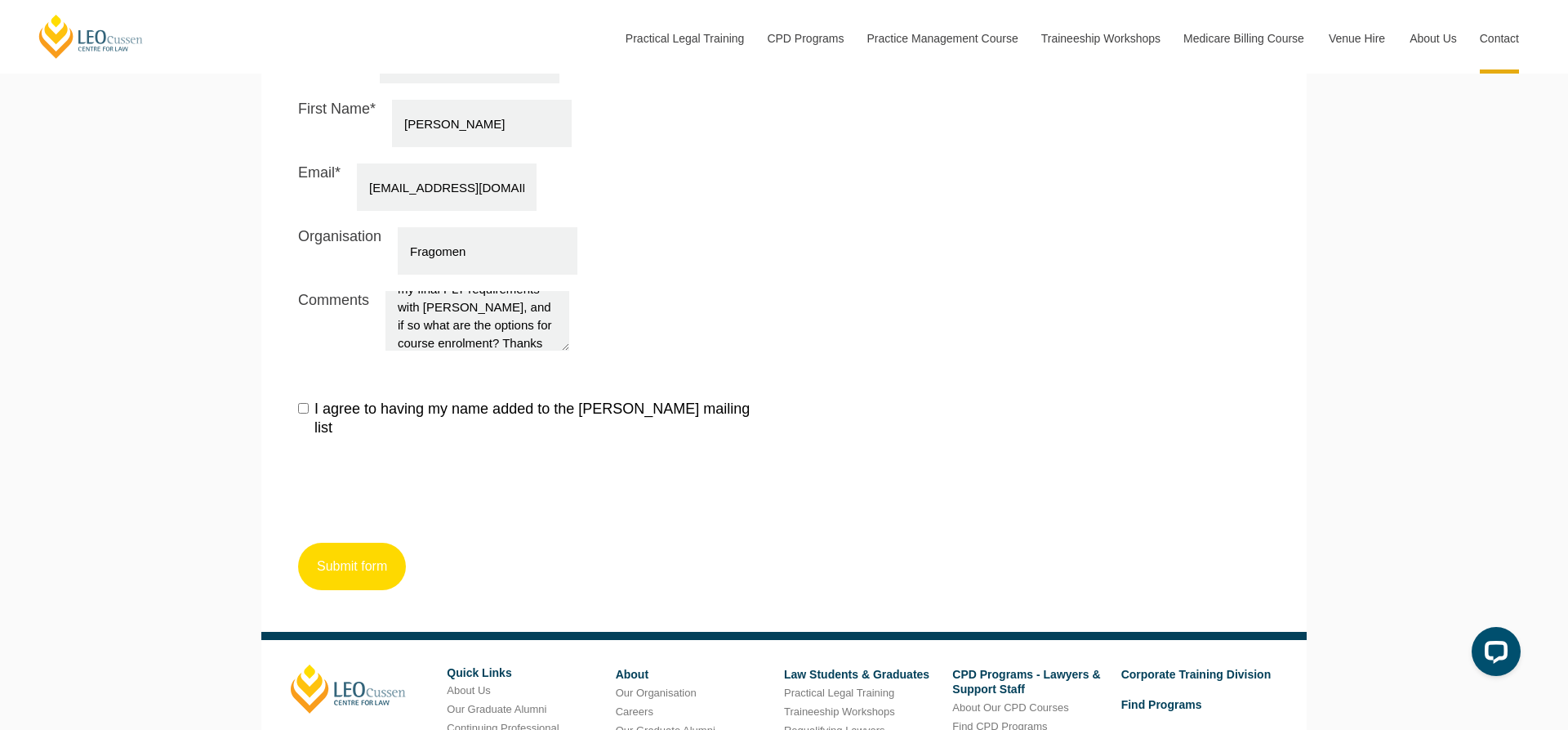
scroll to position [1807, 0]
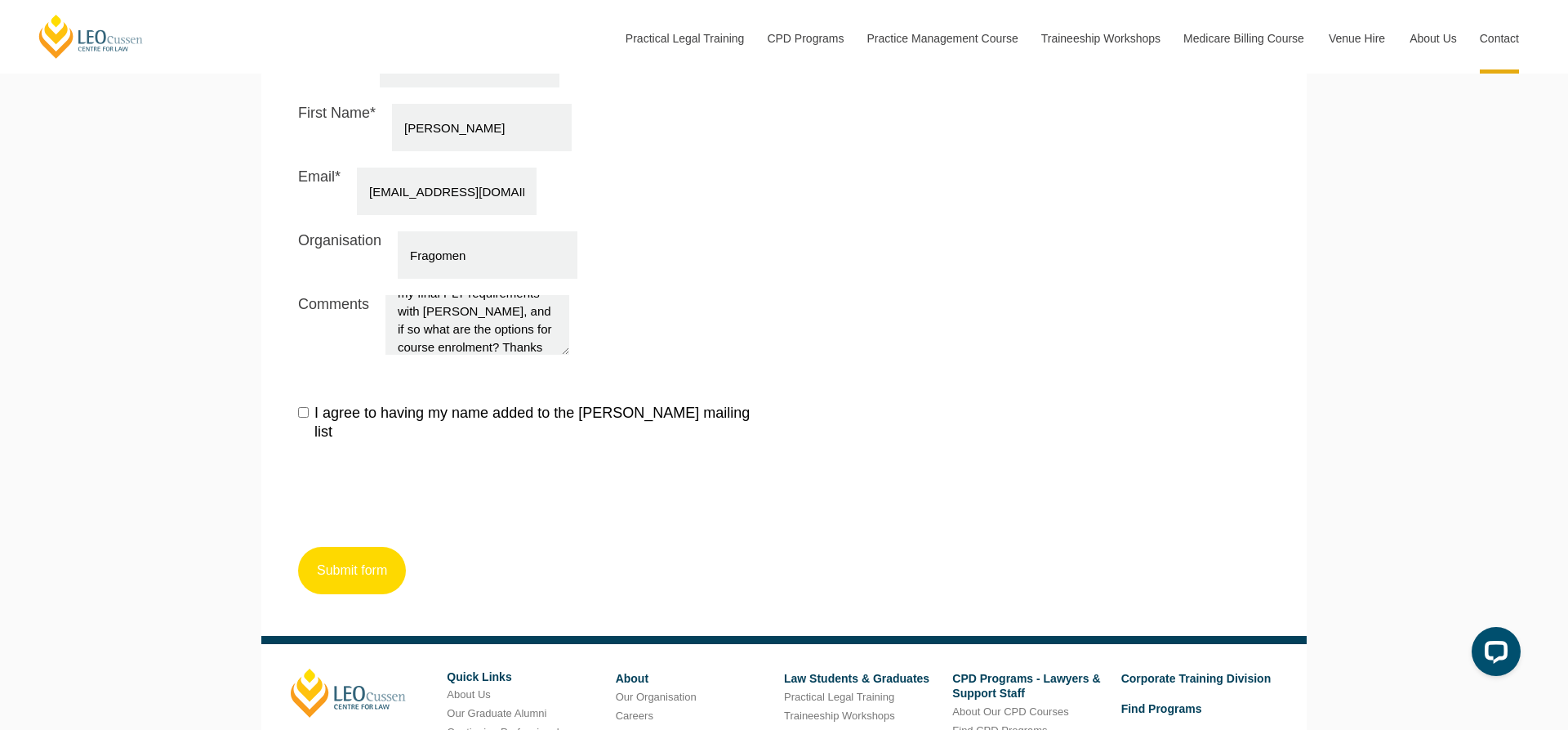
click at [337, 546] on button "Submit form" at bounding box center [352, 570] width 108 height 47
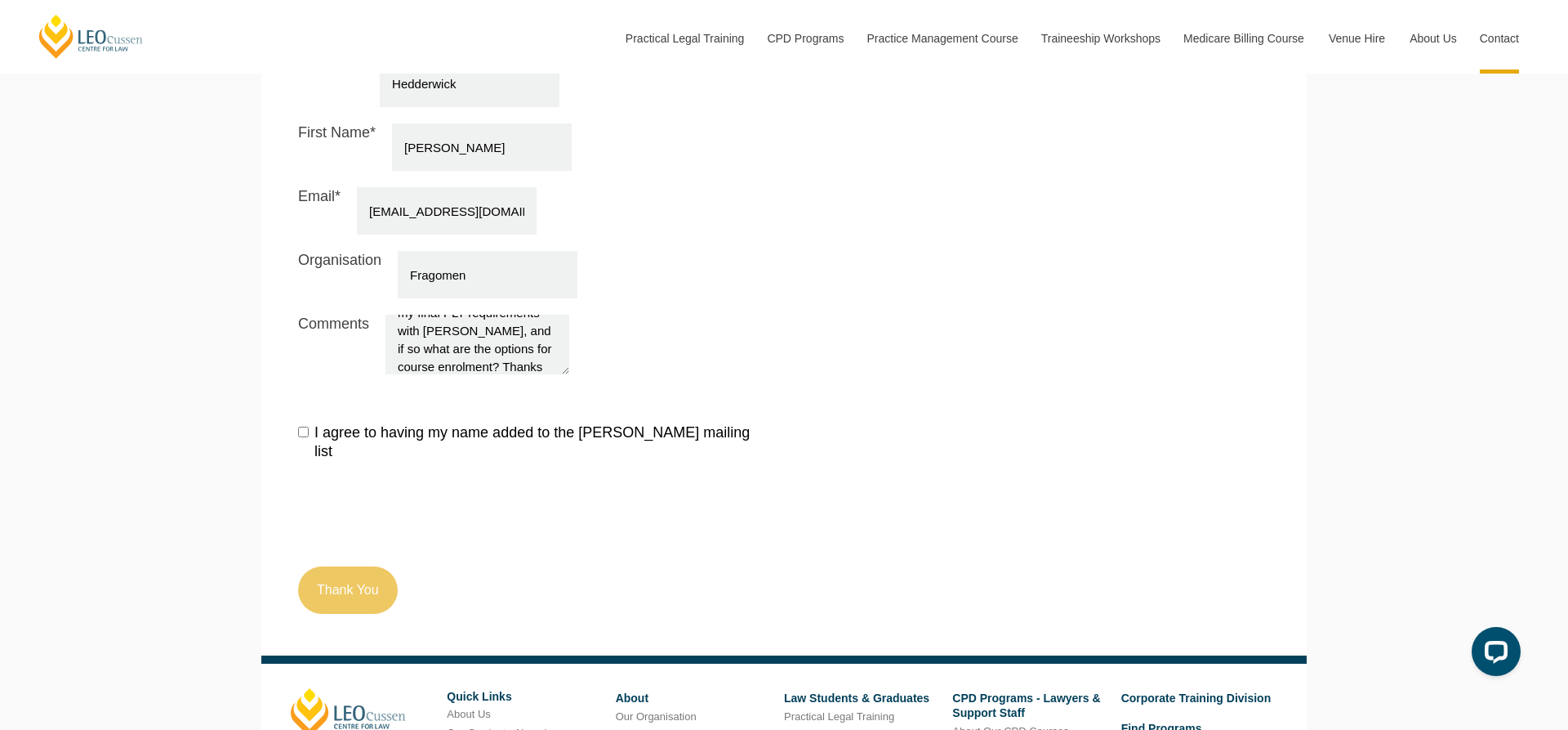
scroll to position [1782, 0]
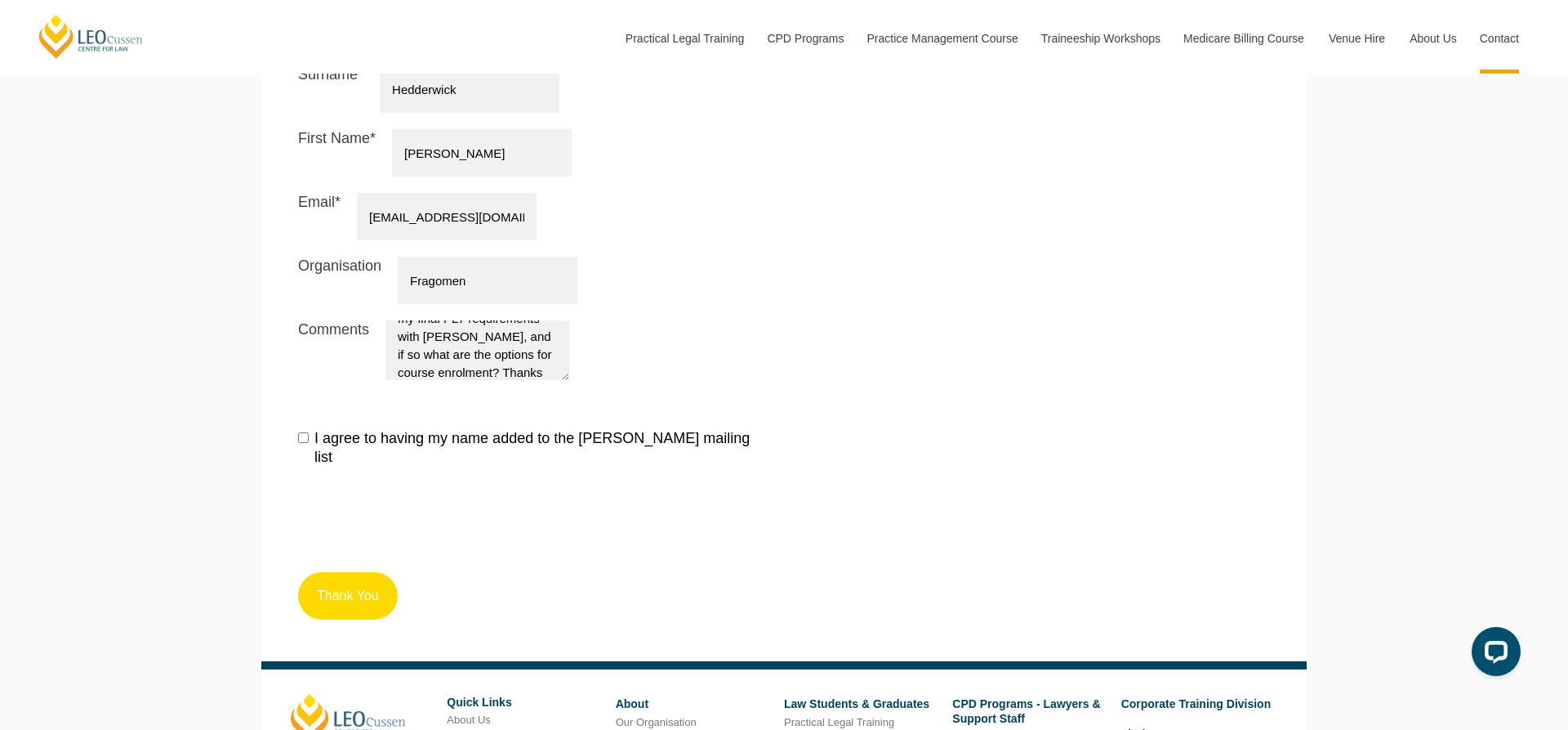
click at [355, 572] on button "Thank You" at bounding box center [347, 596] width 99 height 47
click at [335, 429] on label "I agree to having my name added to the Leo Cussen mailing list" at bounding box center [535, 448] width 473 height 39
click at [308, 432] on input "I agree to having my name added to the Leo Cussen mailing list" at bounding box center [303, 436] width 10 height 10
click at [335, 429] on label "I agree to having my name added to the Leo Cussen mailing list" at bounding box center [535, 448] width 473 height 39
click at [308, 432] on input "I agree to having my name added to the Leo Cussen mailing list" at bounding box center [303, 436] width 10 height 10
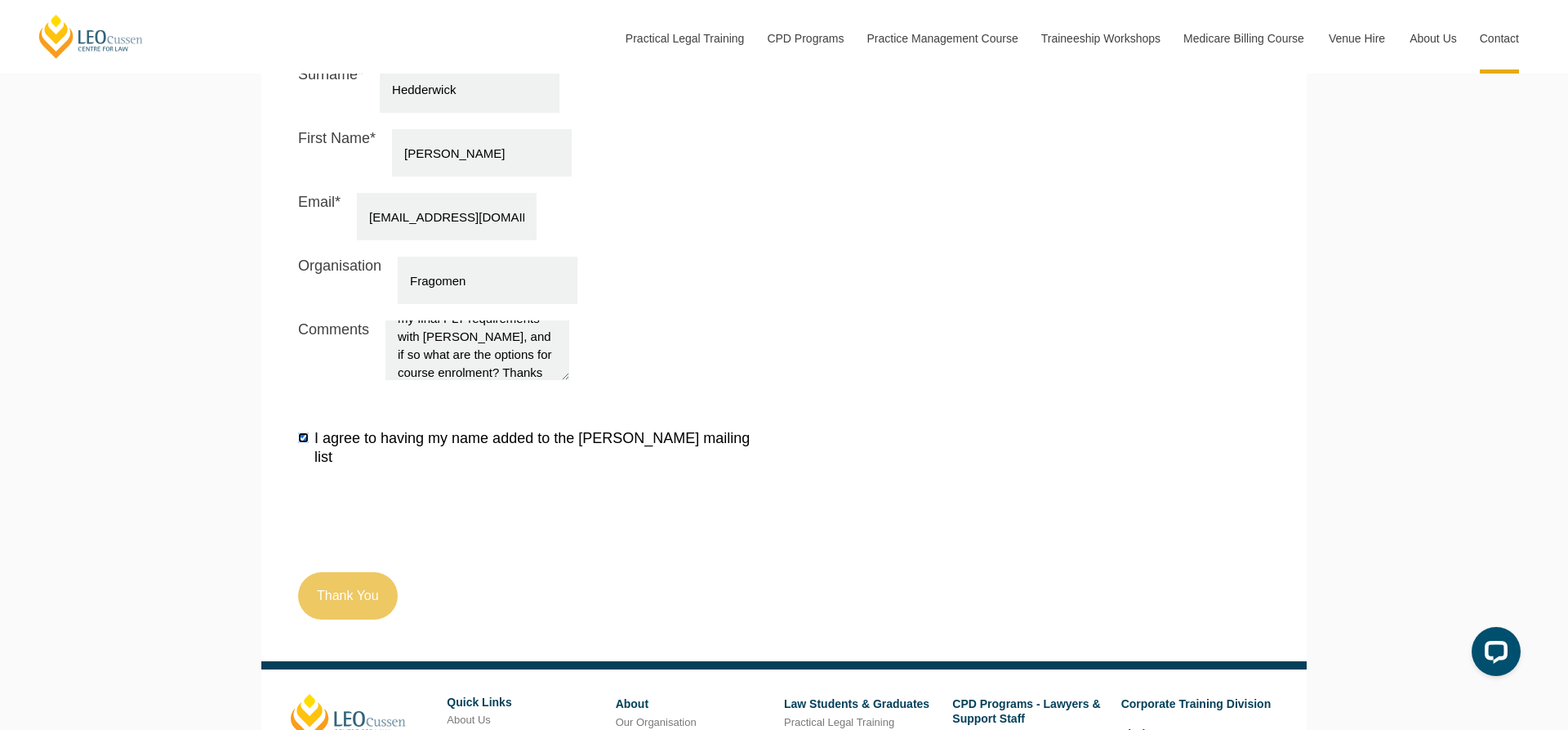
checkbox input "false"
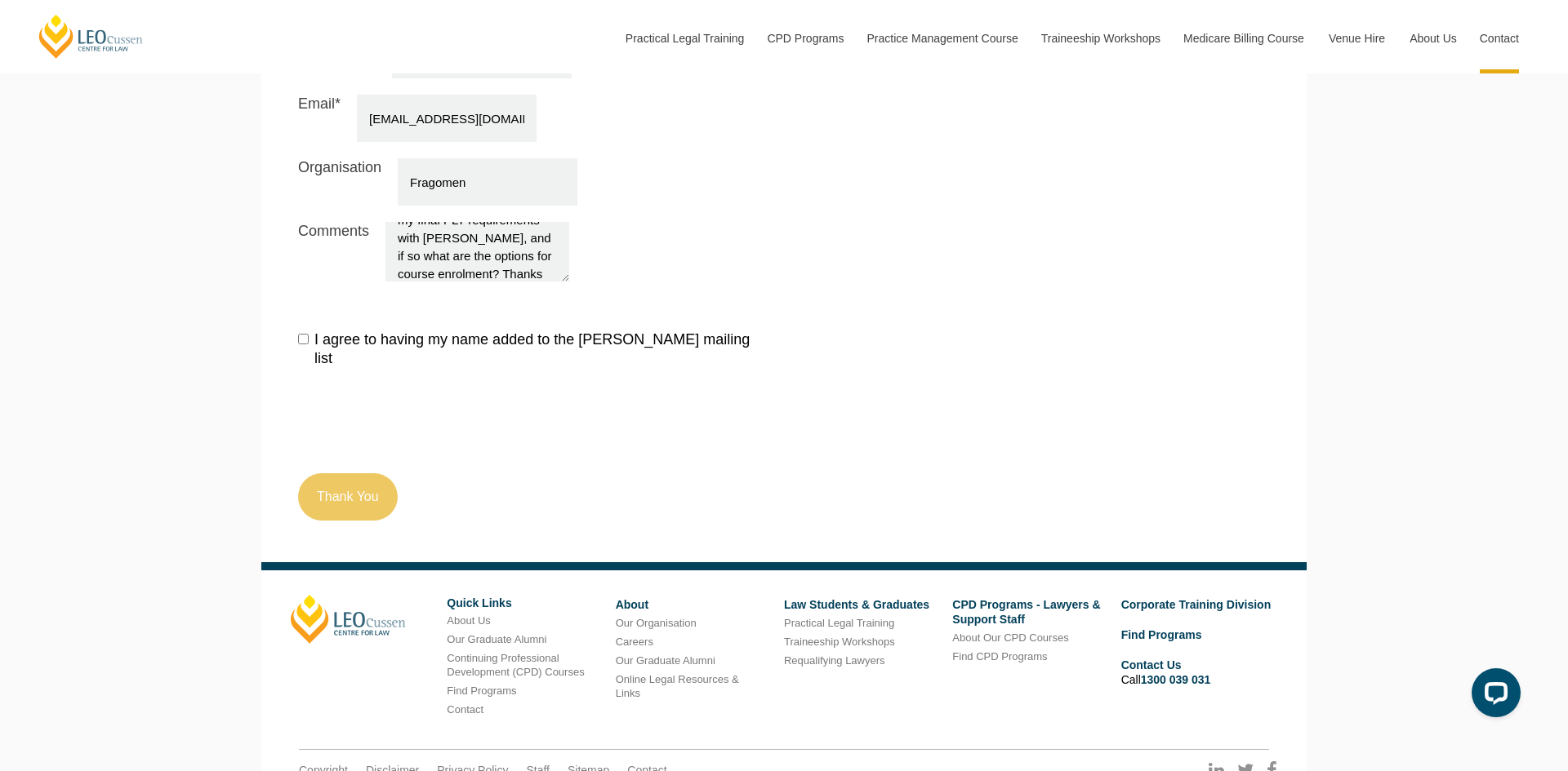
scroll to position [1880, 0]
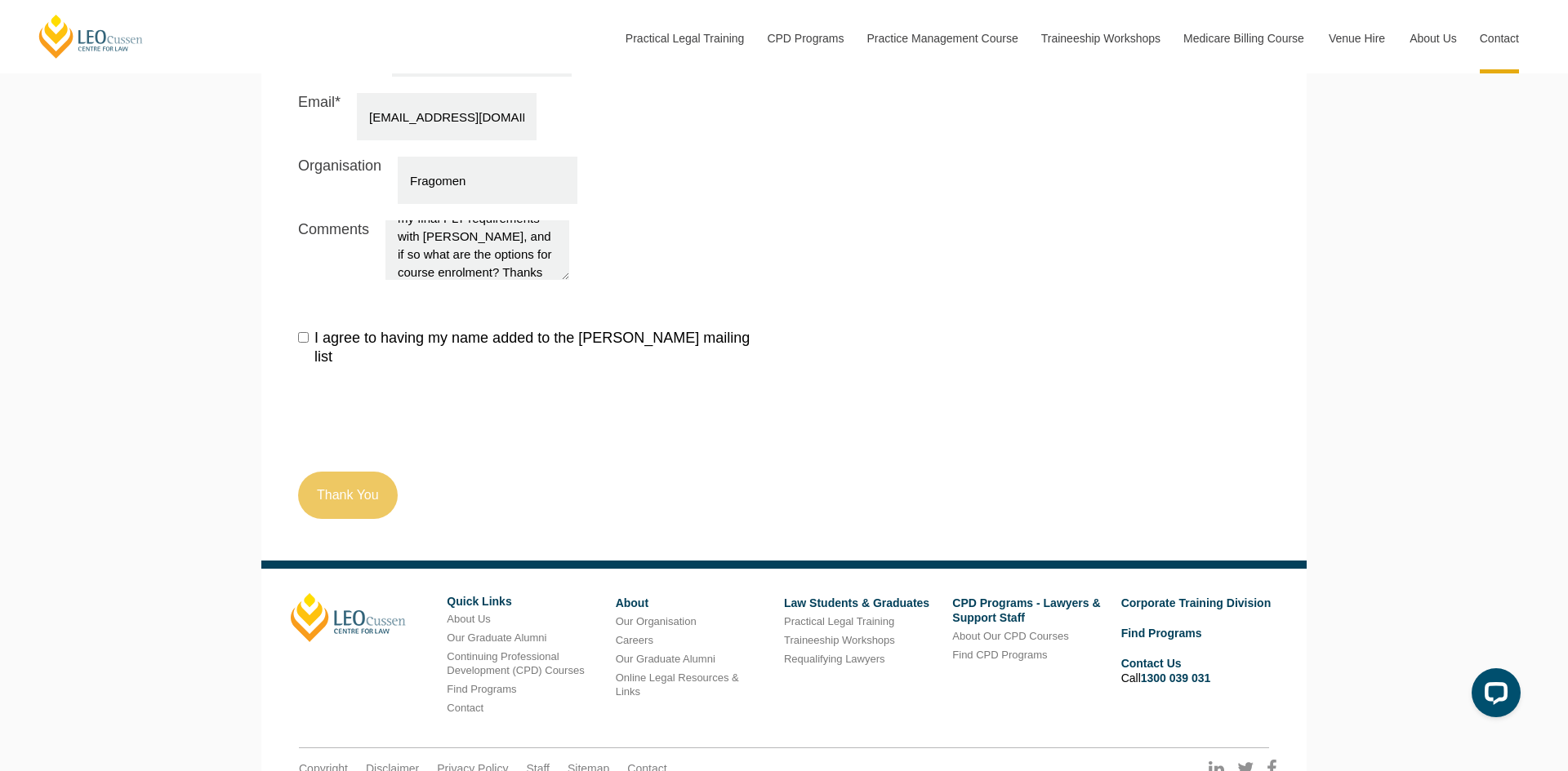
click at [467, 220] on textarea "Hello, I wanted to enquire about the possibilities of finishing my PLT with Leo…" at bounding box center [477, 250] width 184 height 60
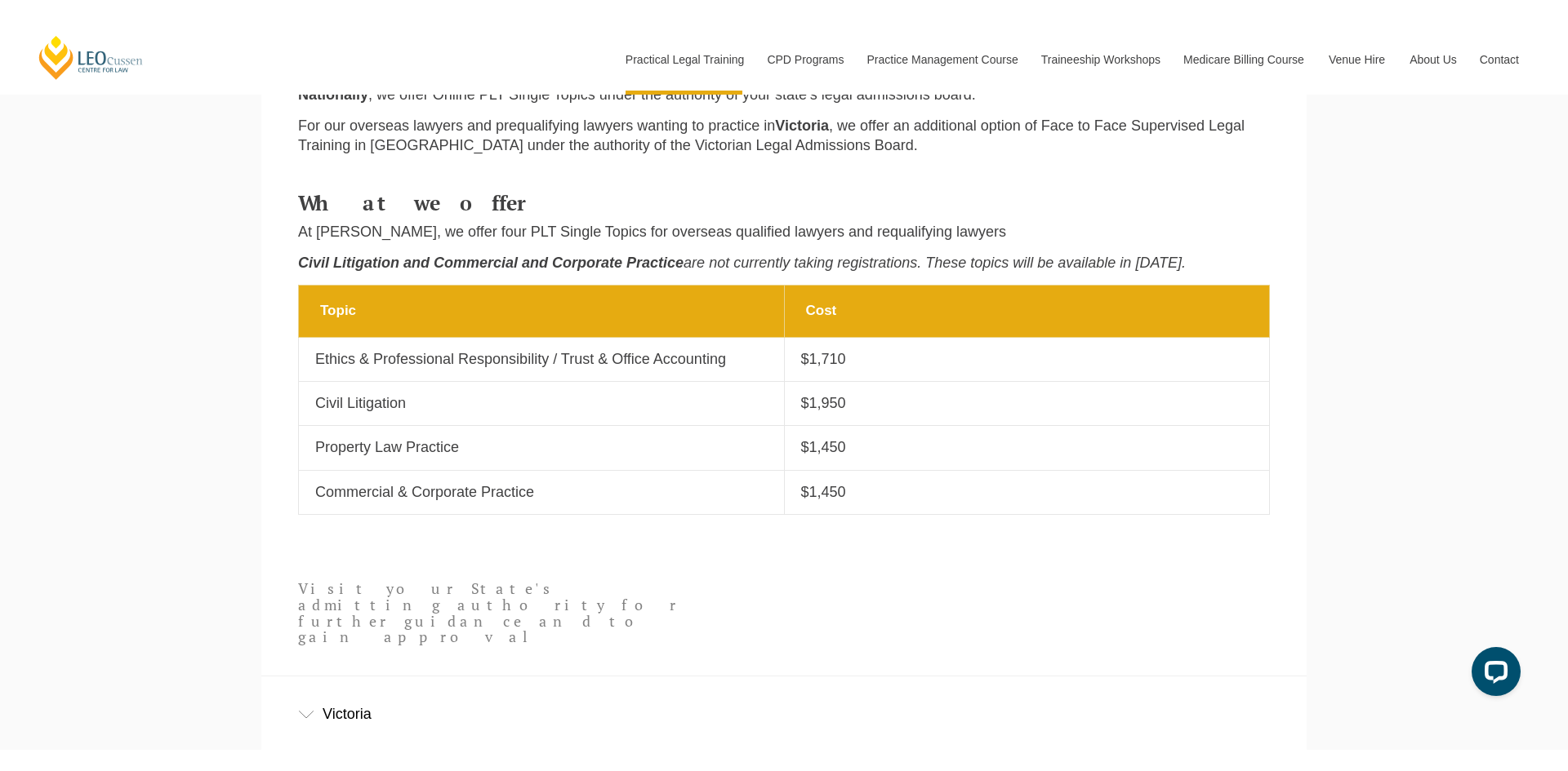
scroll to position [721, 0]
